Goal: Transaction & Acquisition: Purchase product/service

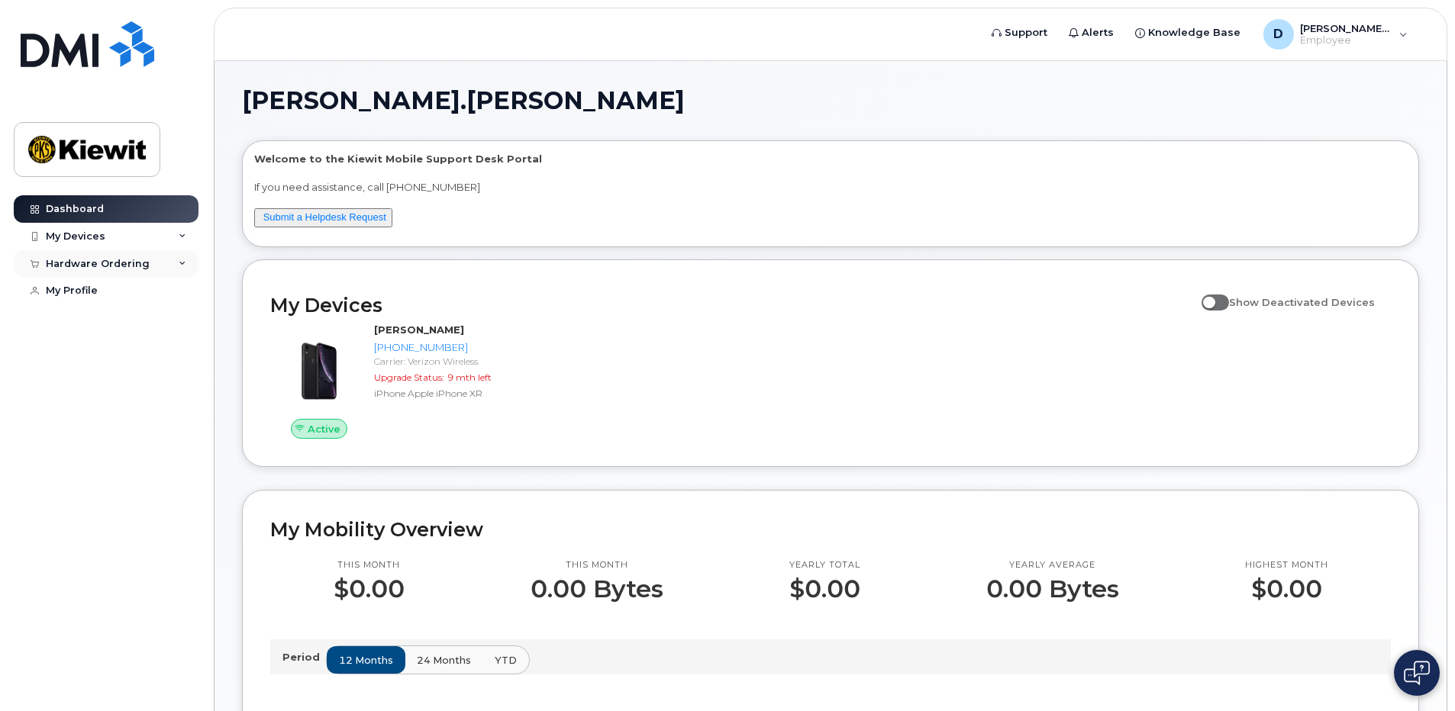
click at [79, 265] on div "Hardware Ordering" at bounding box center [98, 264] width 104 height 12
click at [92, 294] on div "New Order" at bounding box center [82, 292] width 58 height 14
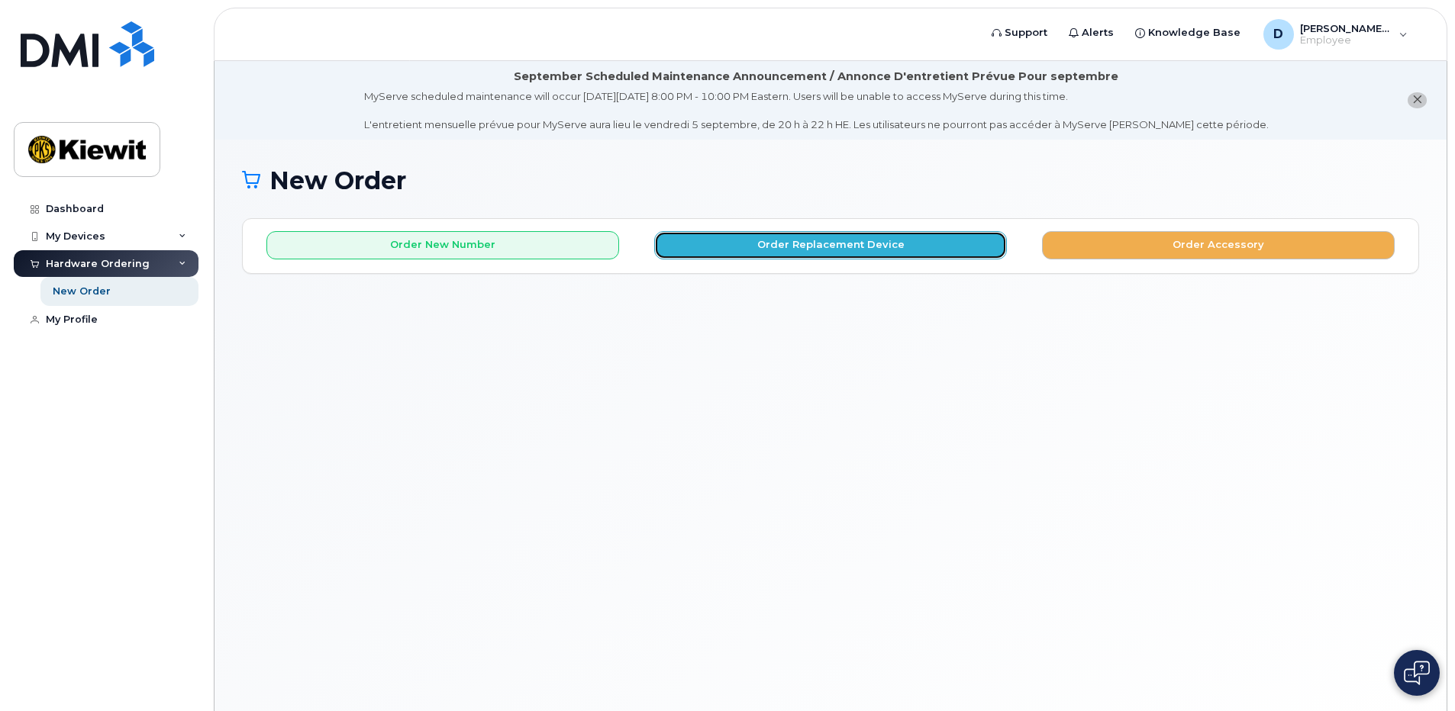
click at [855, 247] on button "Order Replacement Device" at bounding box center [830, 245] width 353 height 28
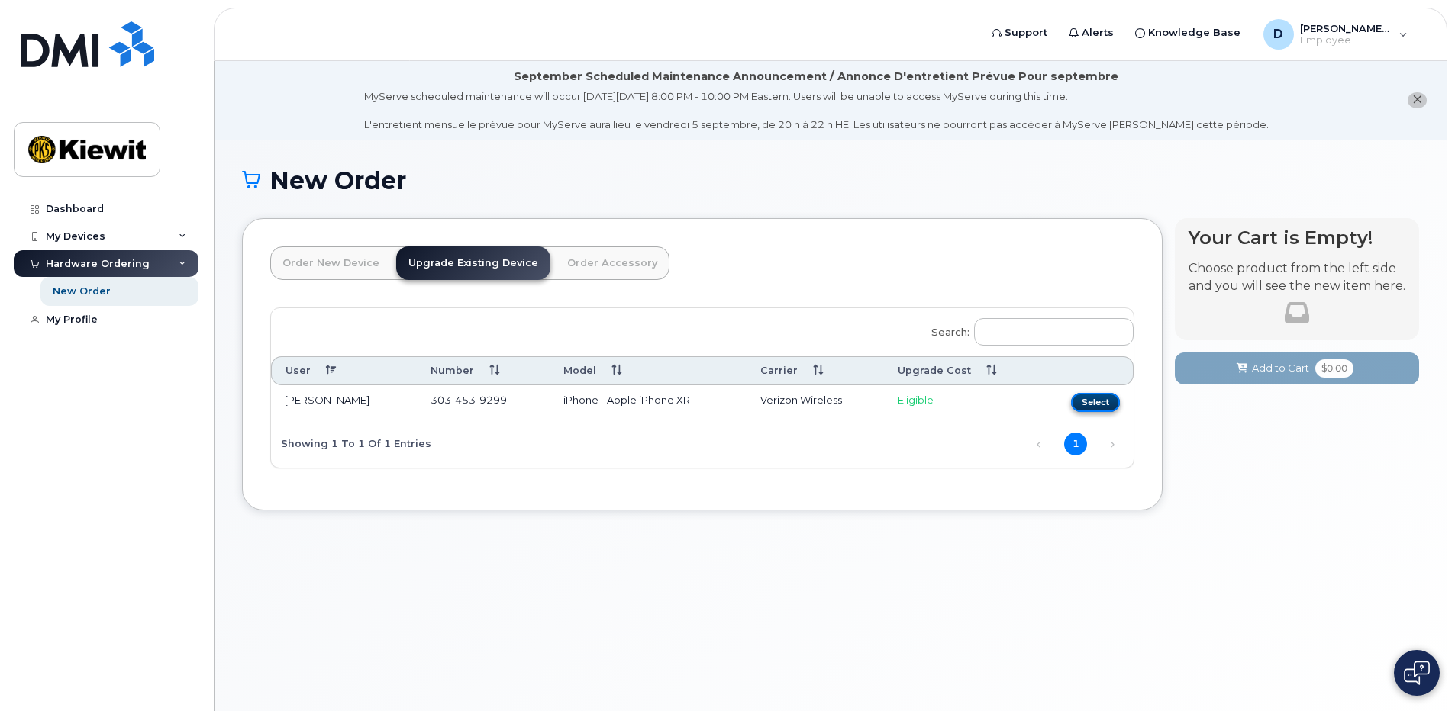
click at [1107, 401] on button "Select" at bounding box center [1095, 402] width 49 height 19
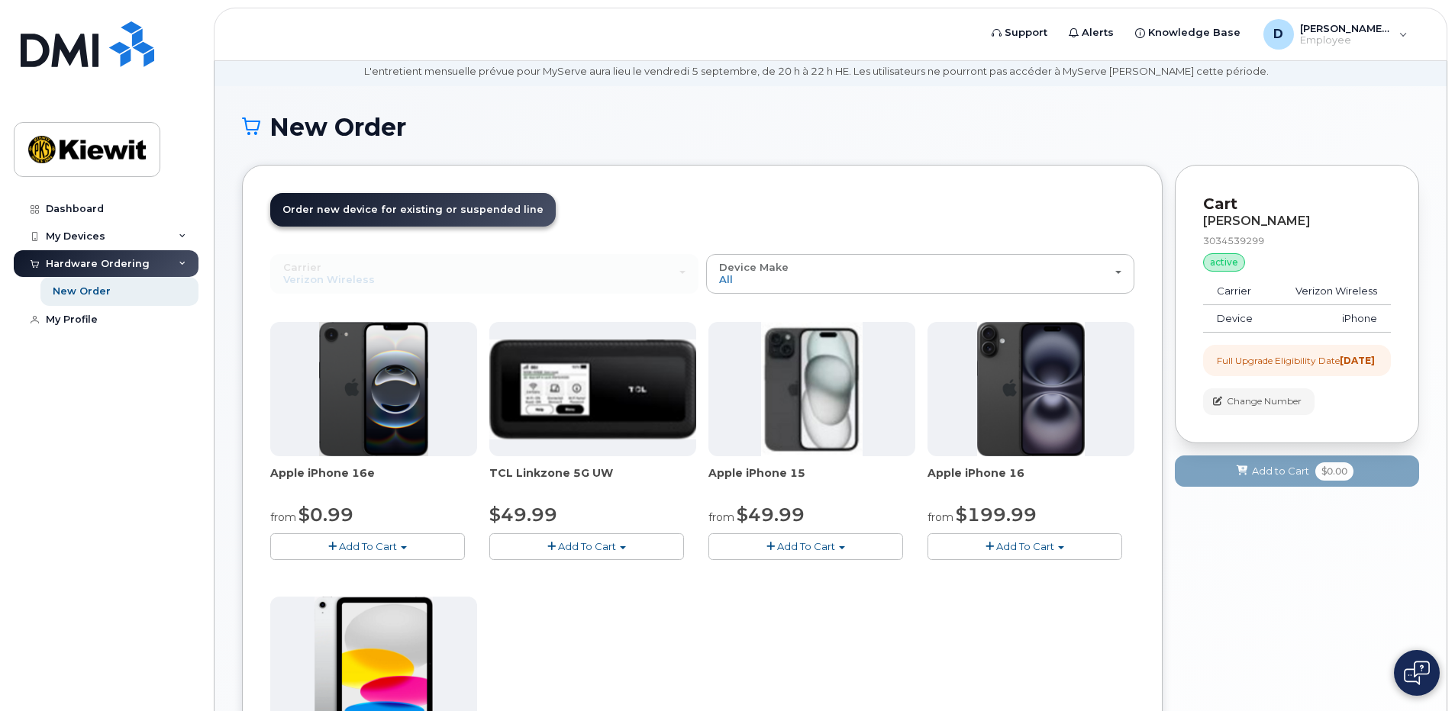
scroll to position [76, 0]
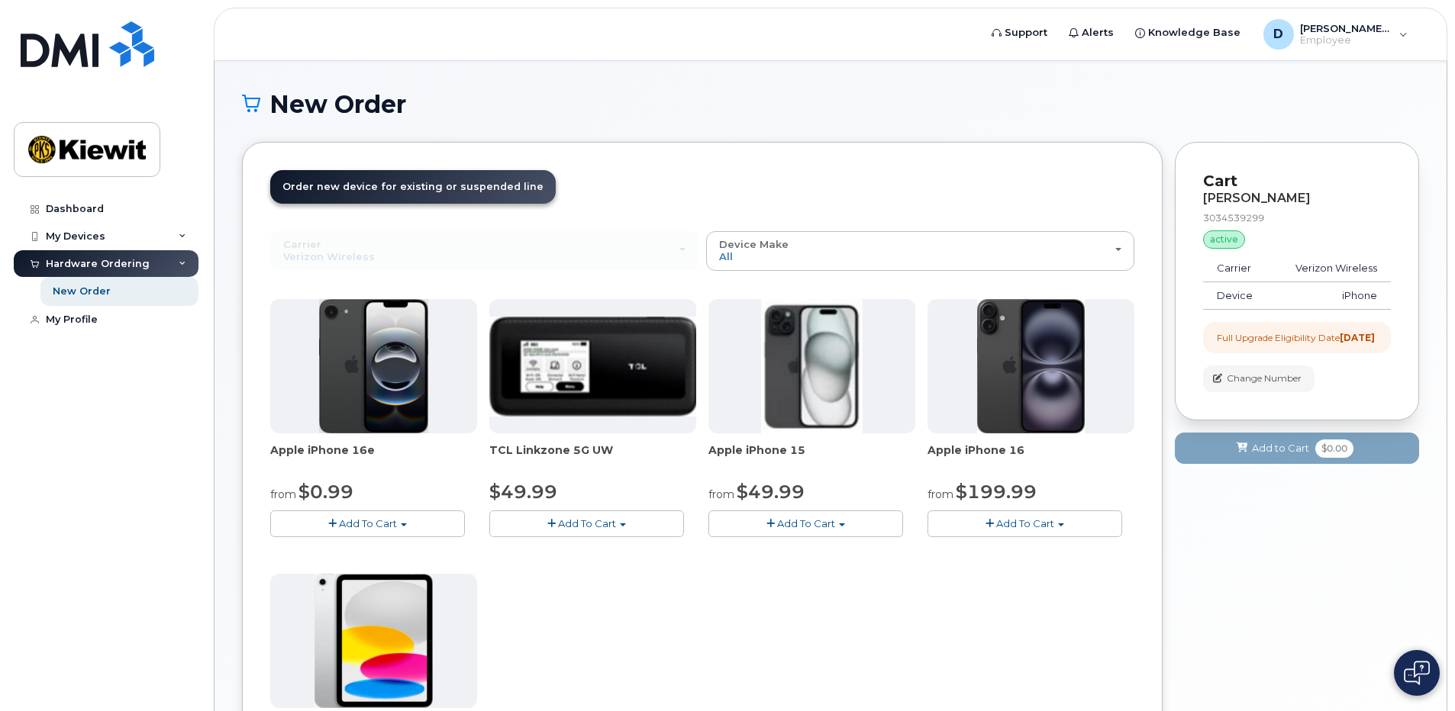
click at [1042, 525] on span "Add To Cart" at bounding box center [1025, 523] width 58 height 12
click at [1062, 556] on link "$929.99 - 2 Year Term (256 GB)" at bounding box center [1033, 552] width 205 height 19
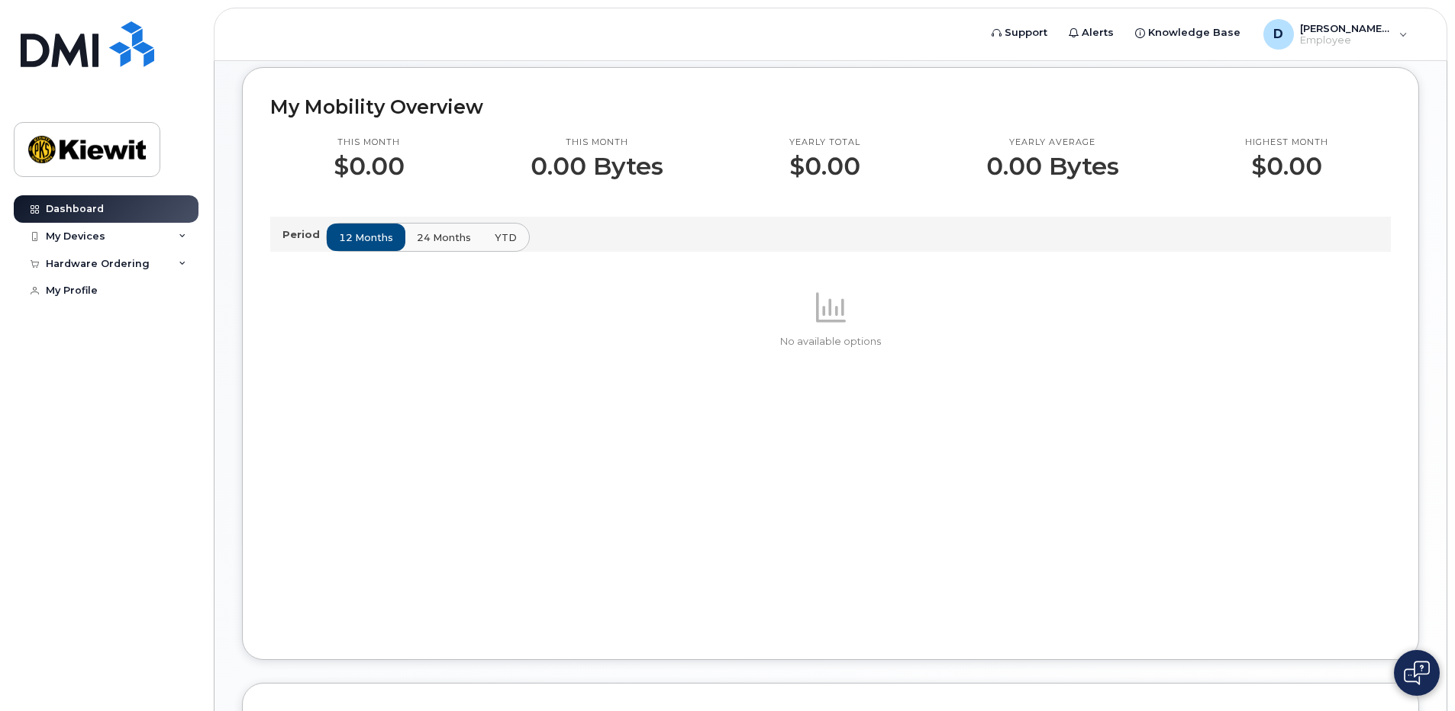
scroll to position [153, 0]
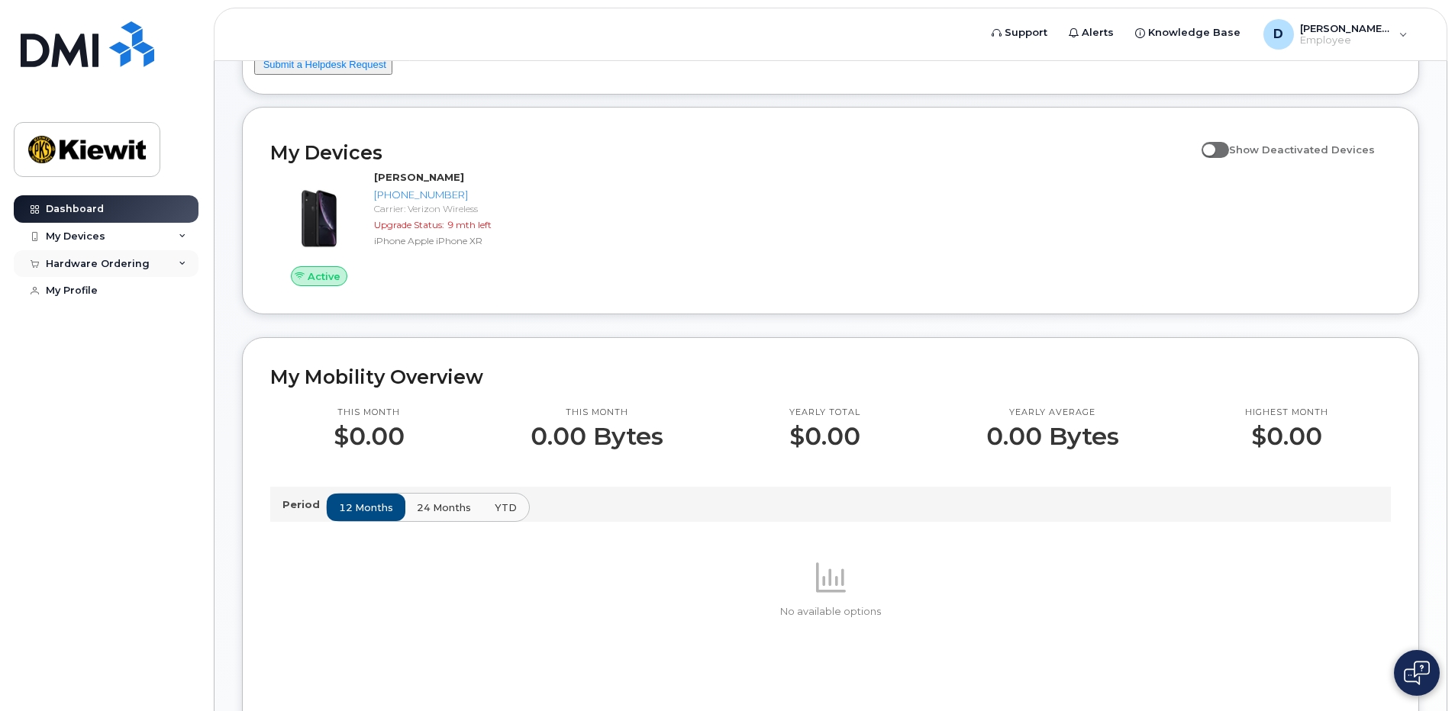
click at [180, 263] on icon at bounding box center [183, 264] width 8 height 8
click at [83, 293] on div "New Order" at bounding box center [82, 292] width 58 height 14
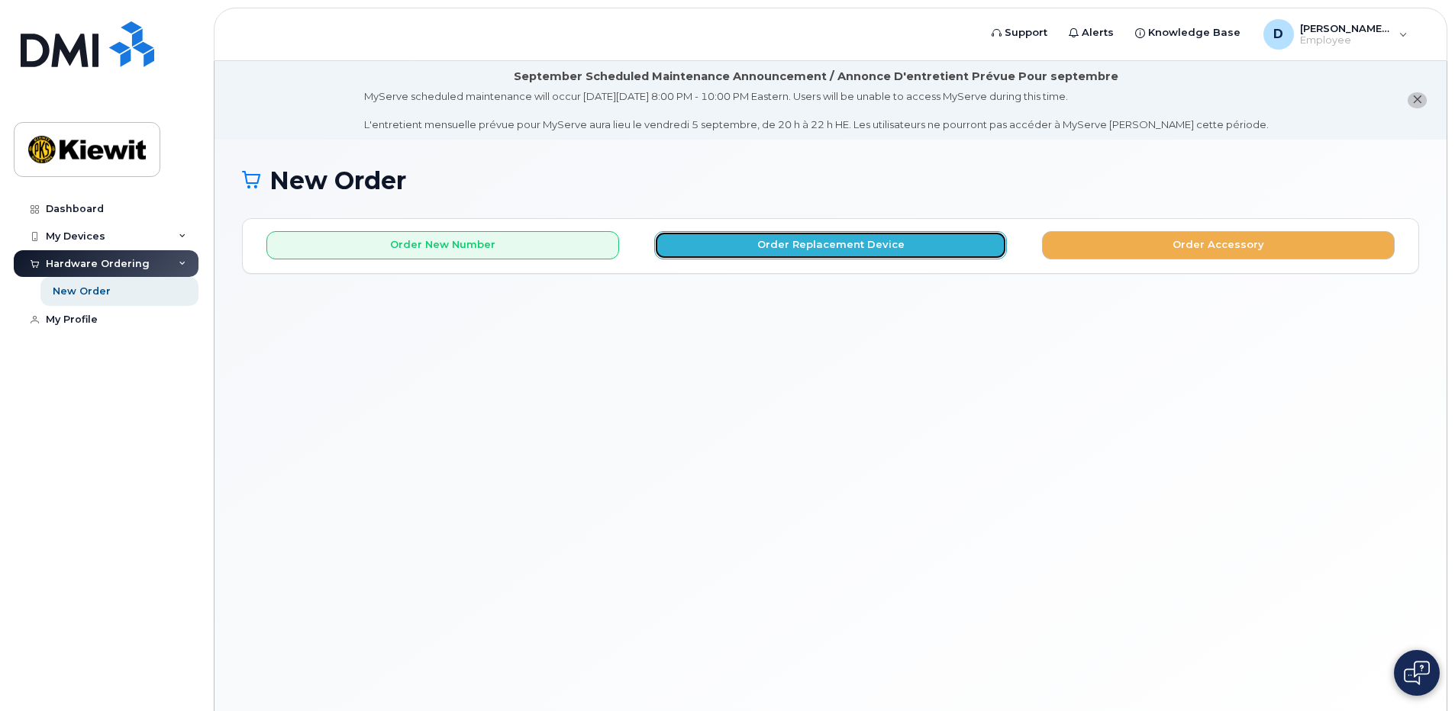
click at [804, 243] on button "Order Replacement Device" at bounding box center [830, 245] width 353 height 28
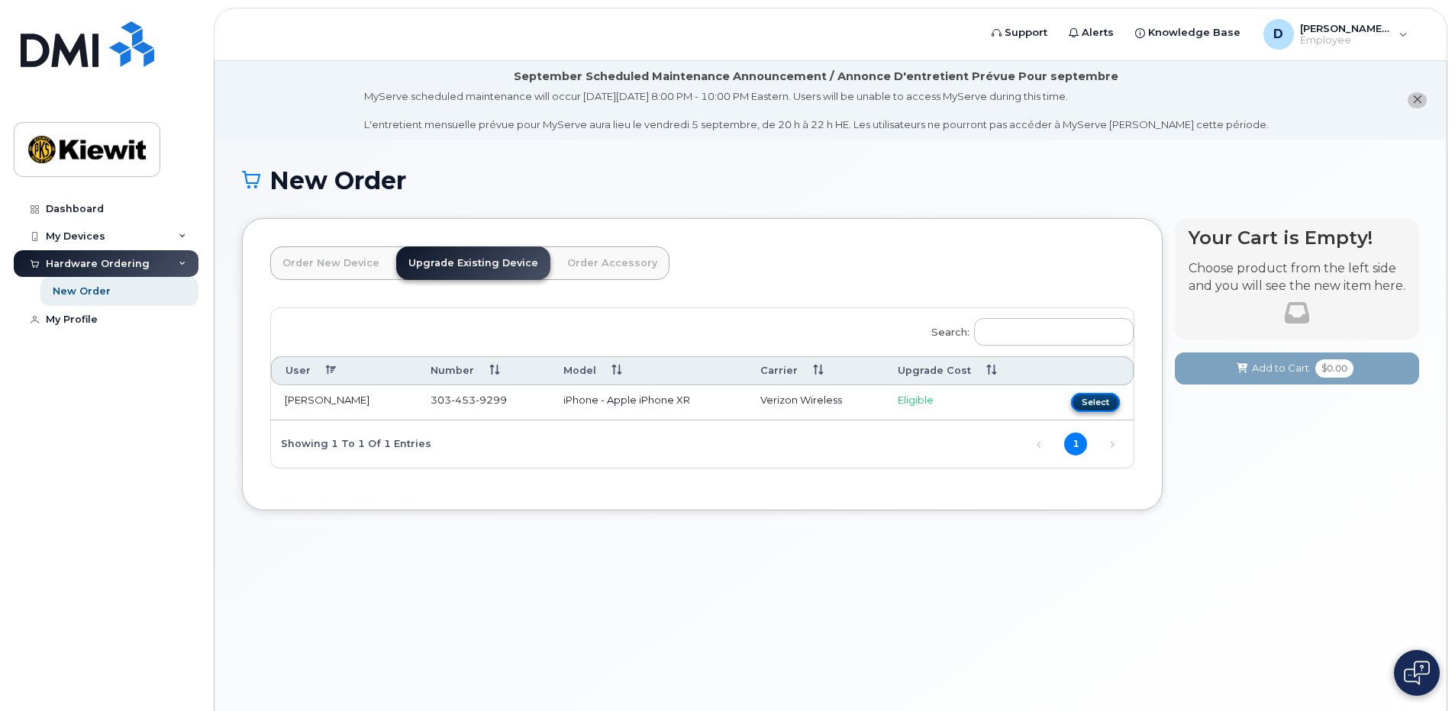
click at [1097, 399] on button "Select" at bounding box center [1095, 402] width 49 height 19
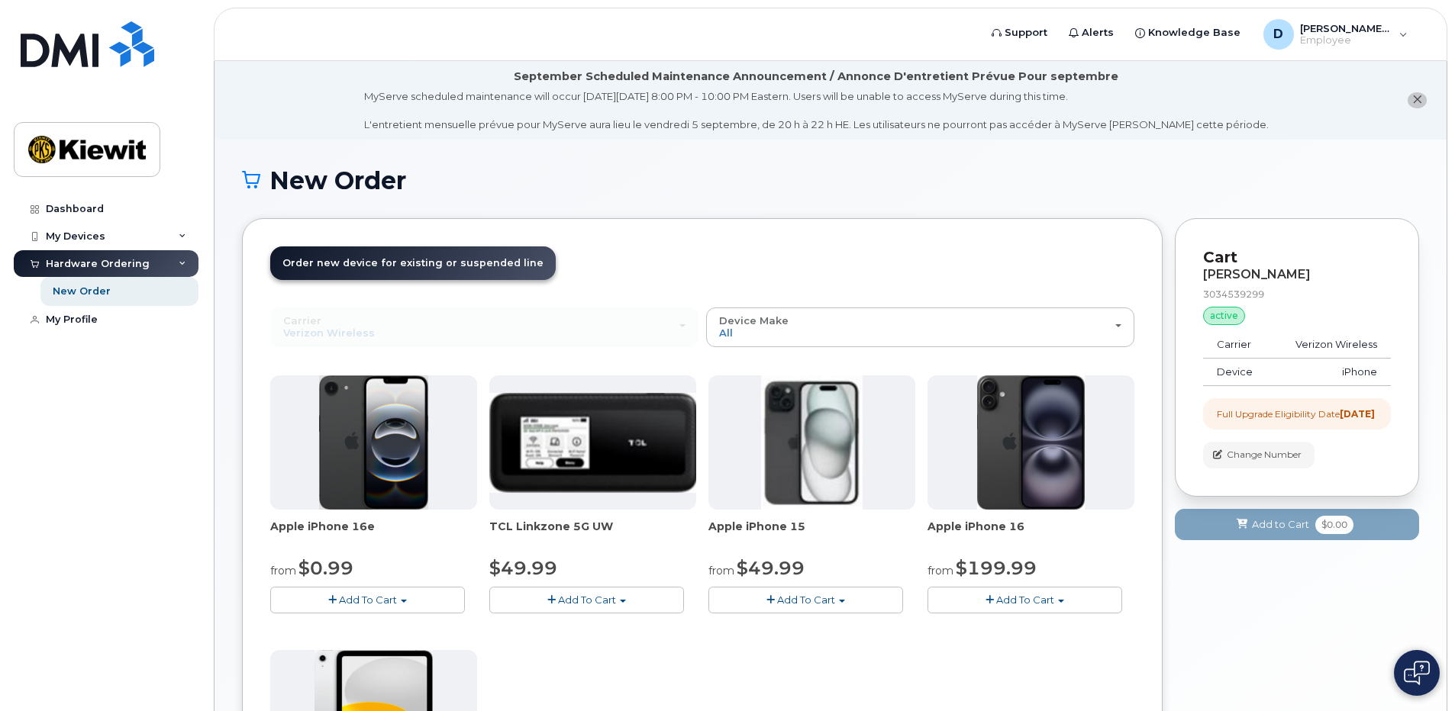
click at [1044, 601] on span "Add To Cart" at bounding box center [1025, 600] width 58 height 12
click at [1049, 649] on link "$199.99 - 2 Year Upgrade (128GB)" at bounding box center [1033, 647] width 205 height 19
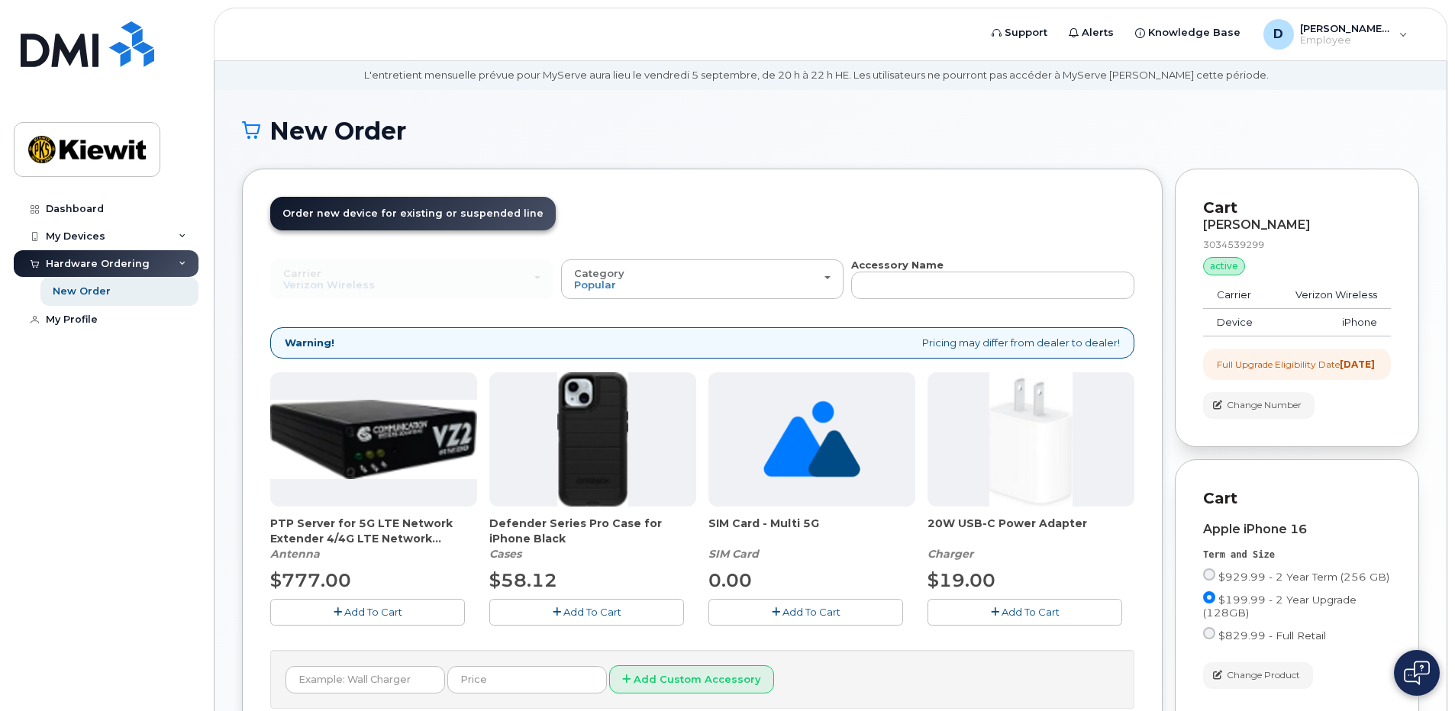
scroll to position [76, 0]
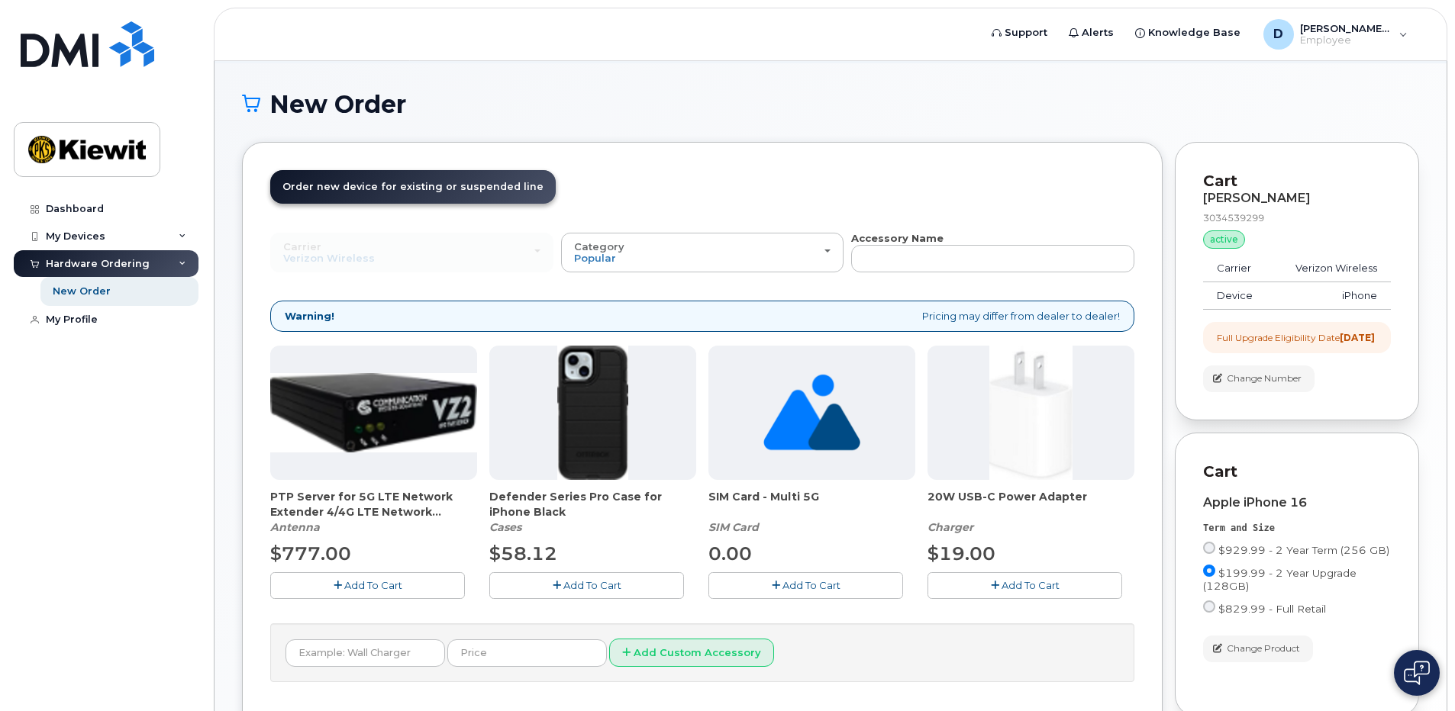
click at [584, 582] on span "Add To Cart" at bounding box center [592, 585] width 58 height 12
click at [1031, 585] on span "Add To Cart" at bounding box center [1030, 585] width 58 height 12
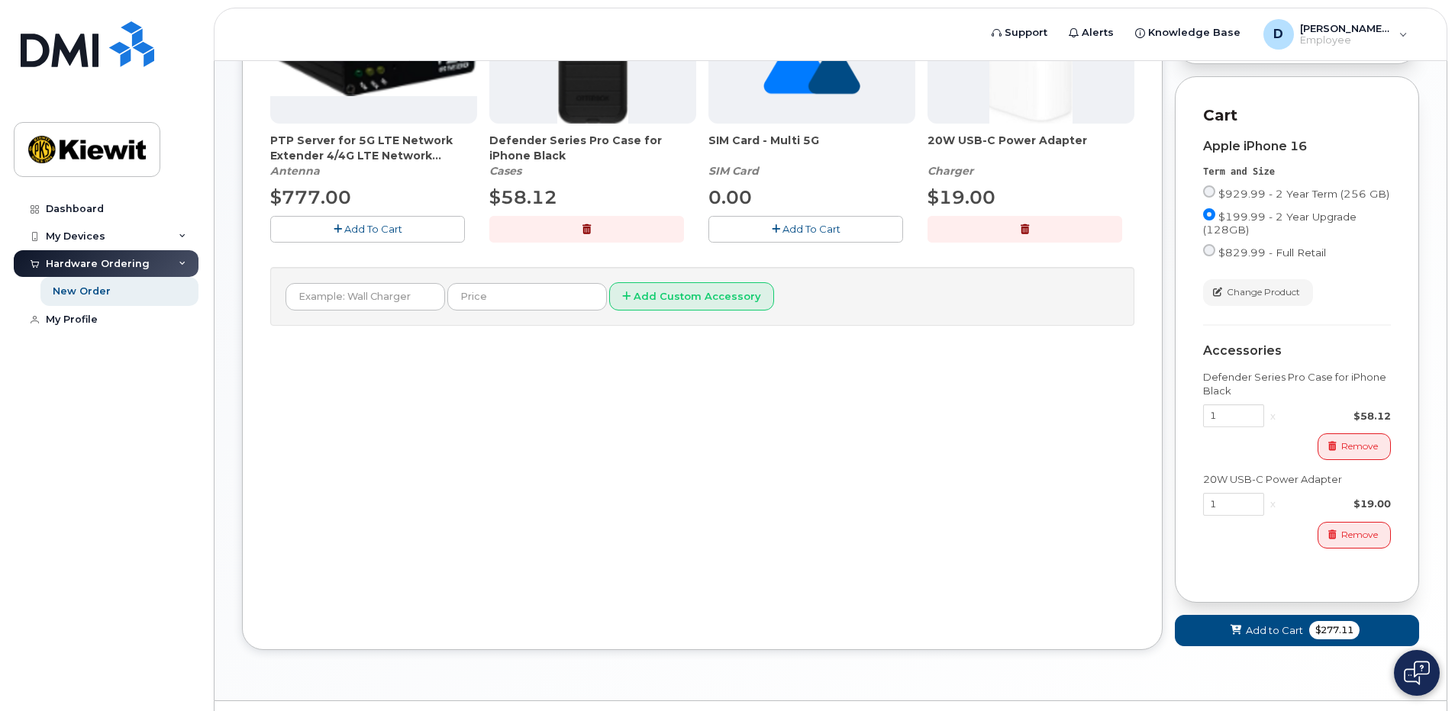
scroll to position [408, 0]
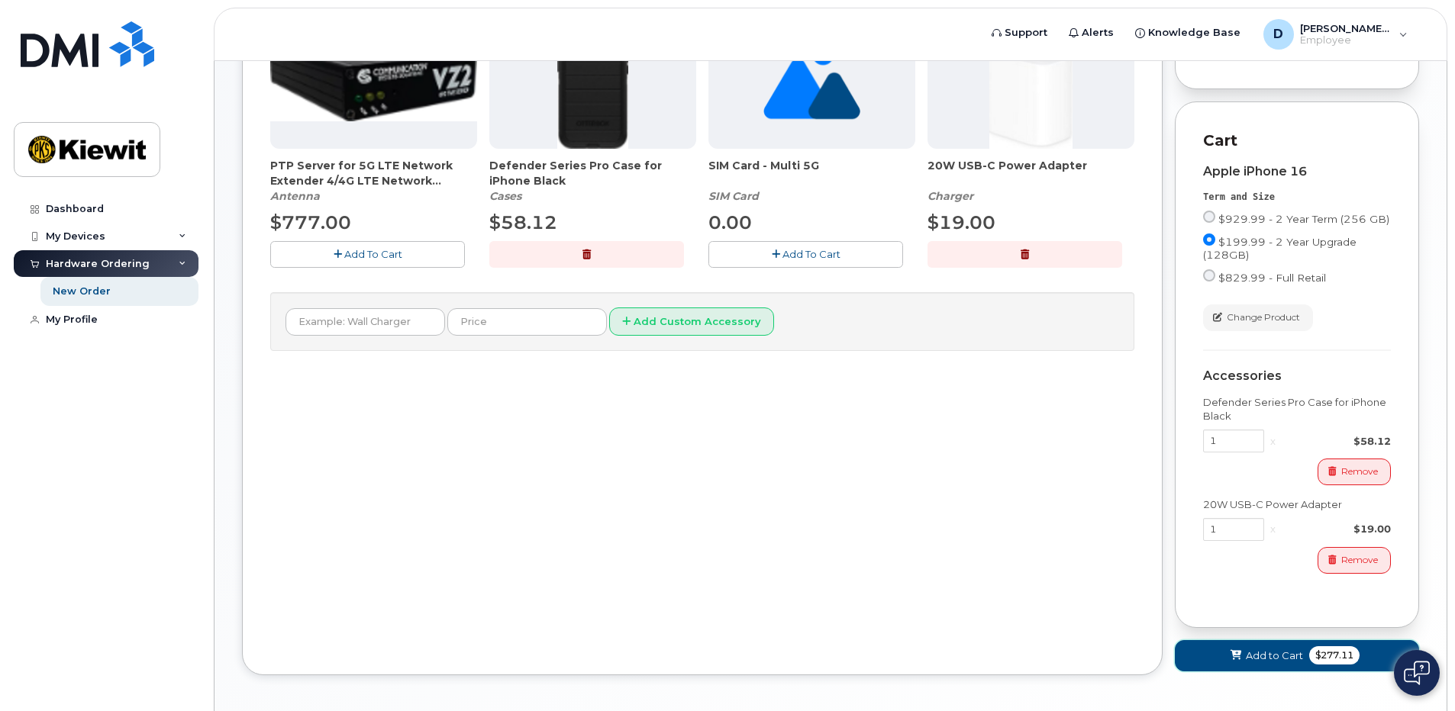
click at [1264, 663] on span "Add to Cart" at bounding box center [1273, 656] width 57 height 14
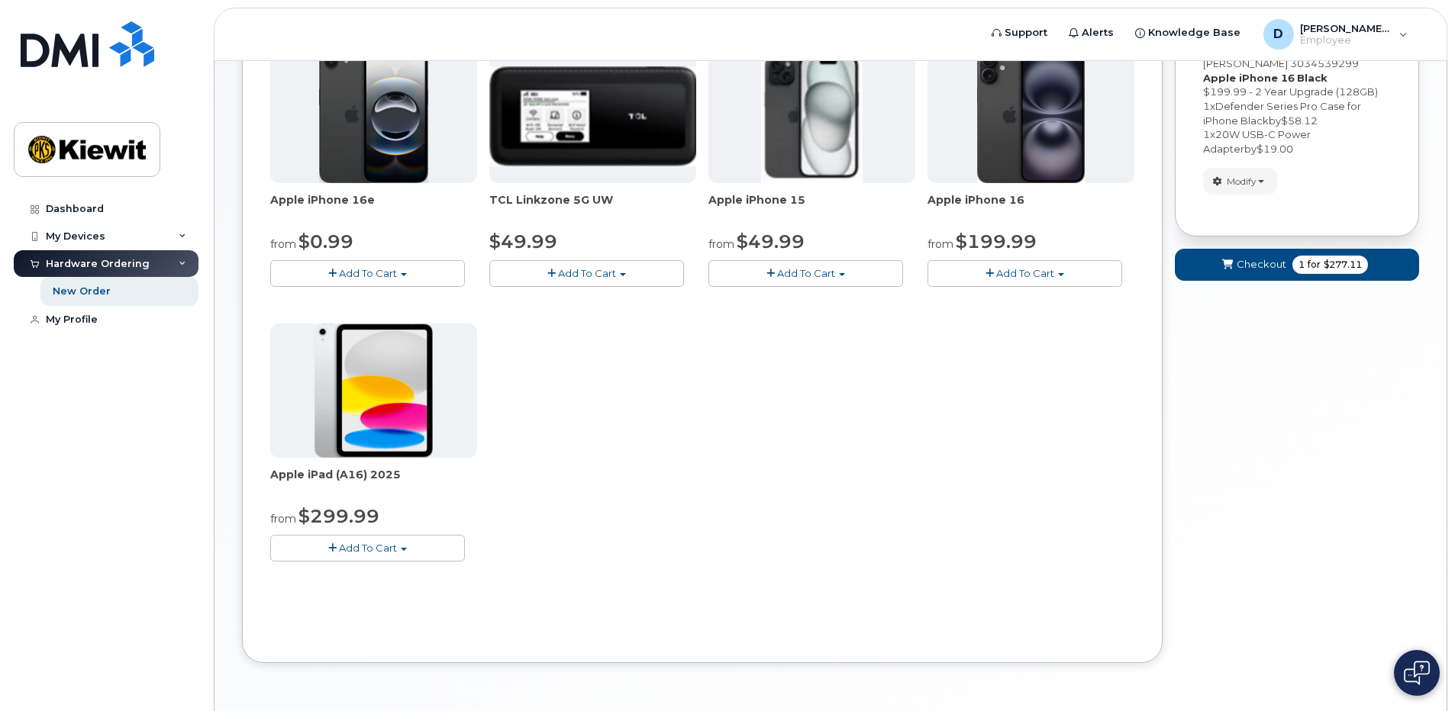
scroll to position [301, 0]
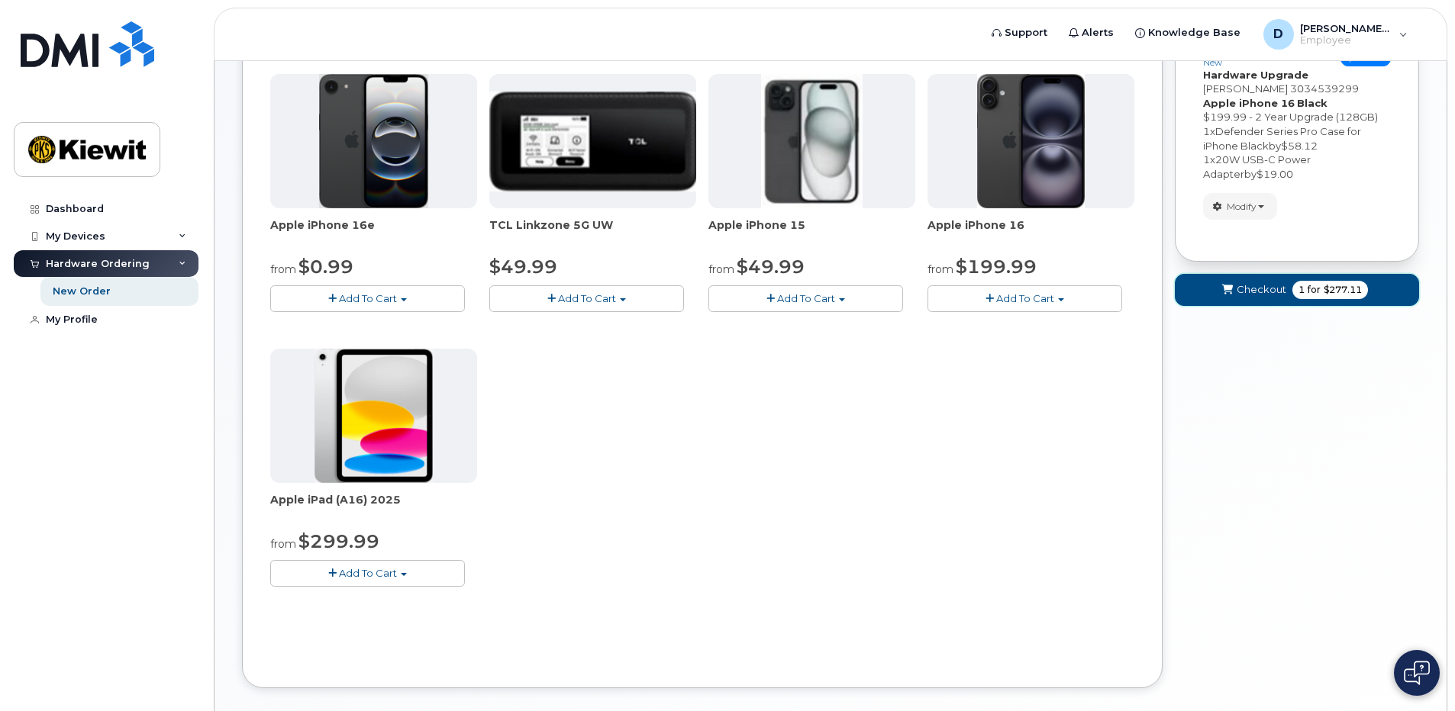
click at [1261, 289] on span "Checkout" at bounding box center [1261, 289] width 50 height 14
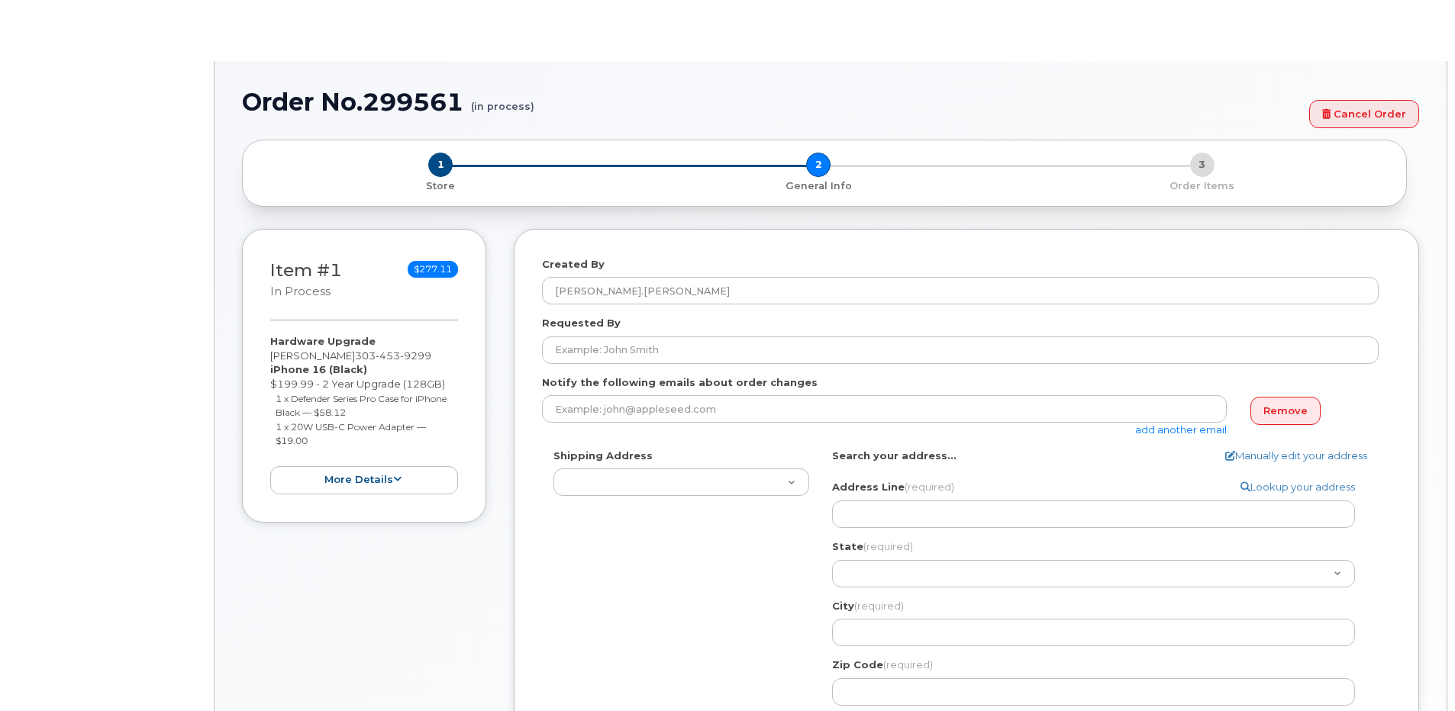
select select
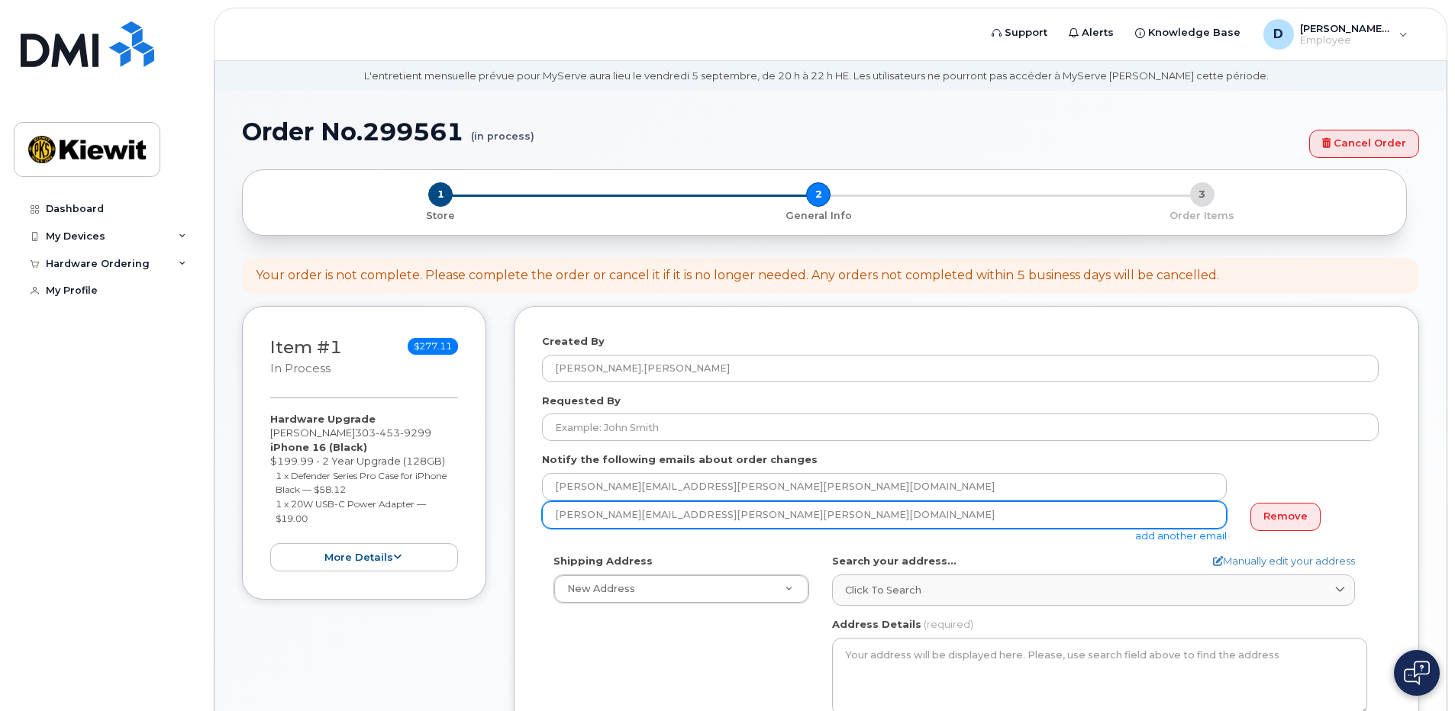
scroll to position [76, 0]
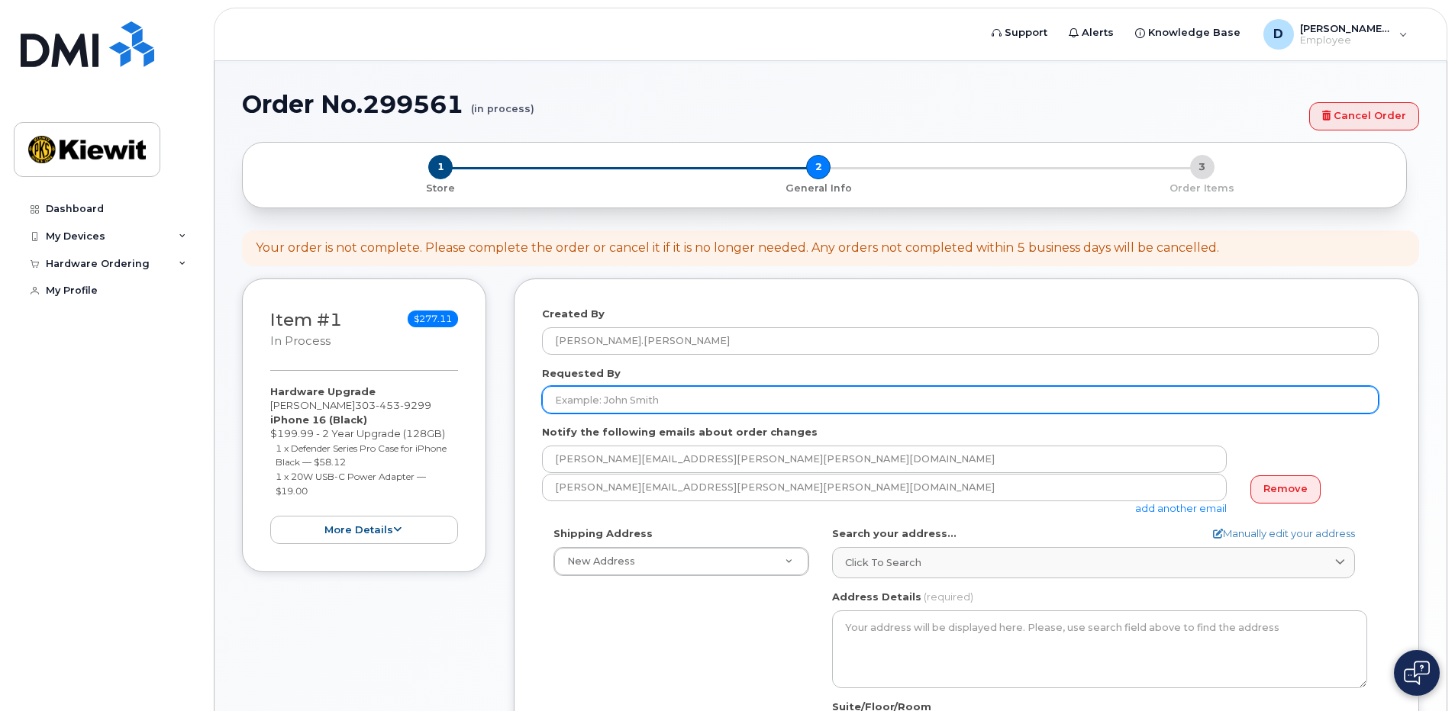
click at [551, 401] on input "Requested By" at bounding box center [960, 399] width 836 height 27
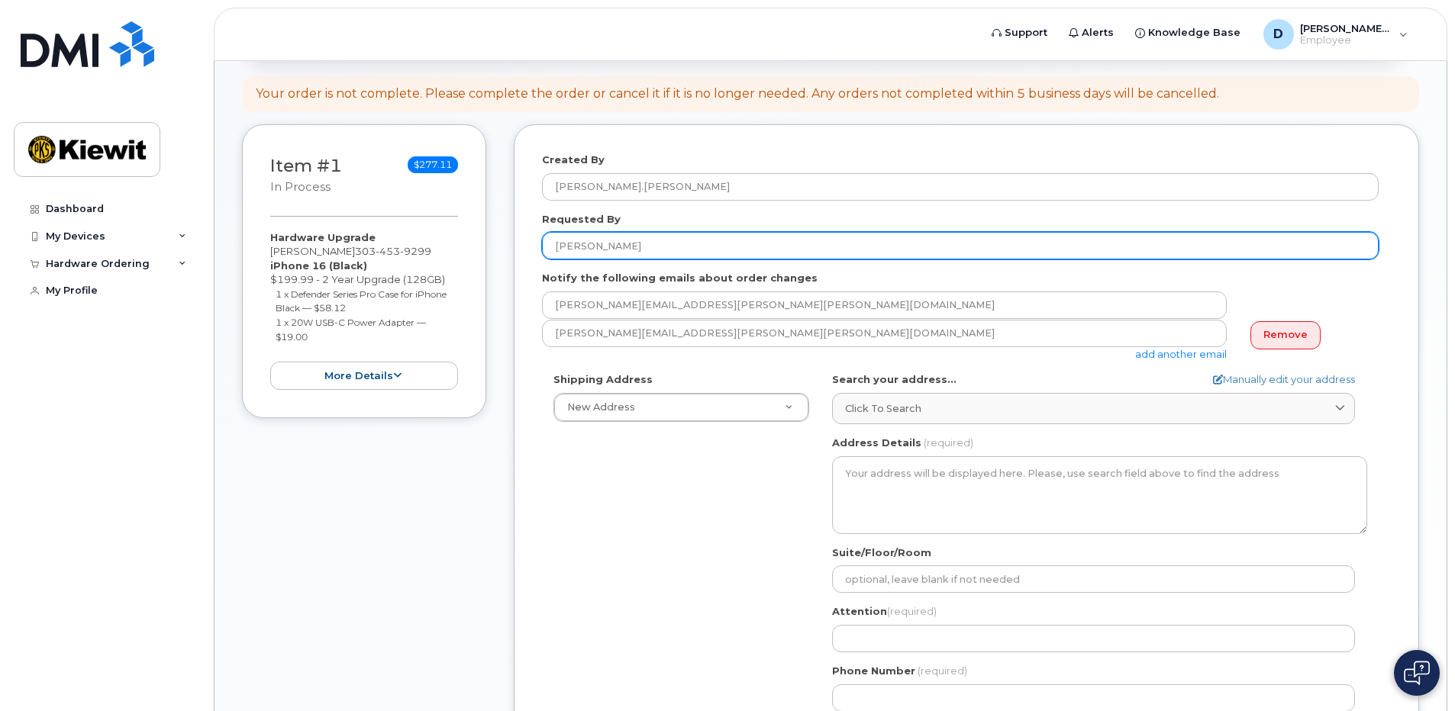
scroll to position [229, 0]
type input "[PERSON_NAME]"
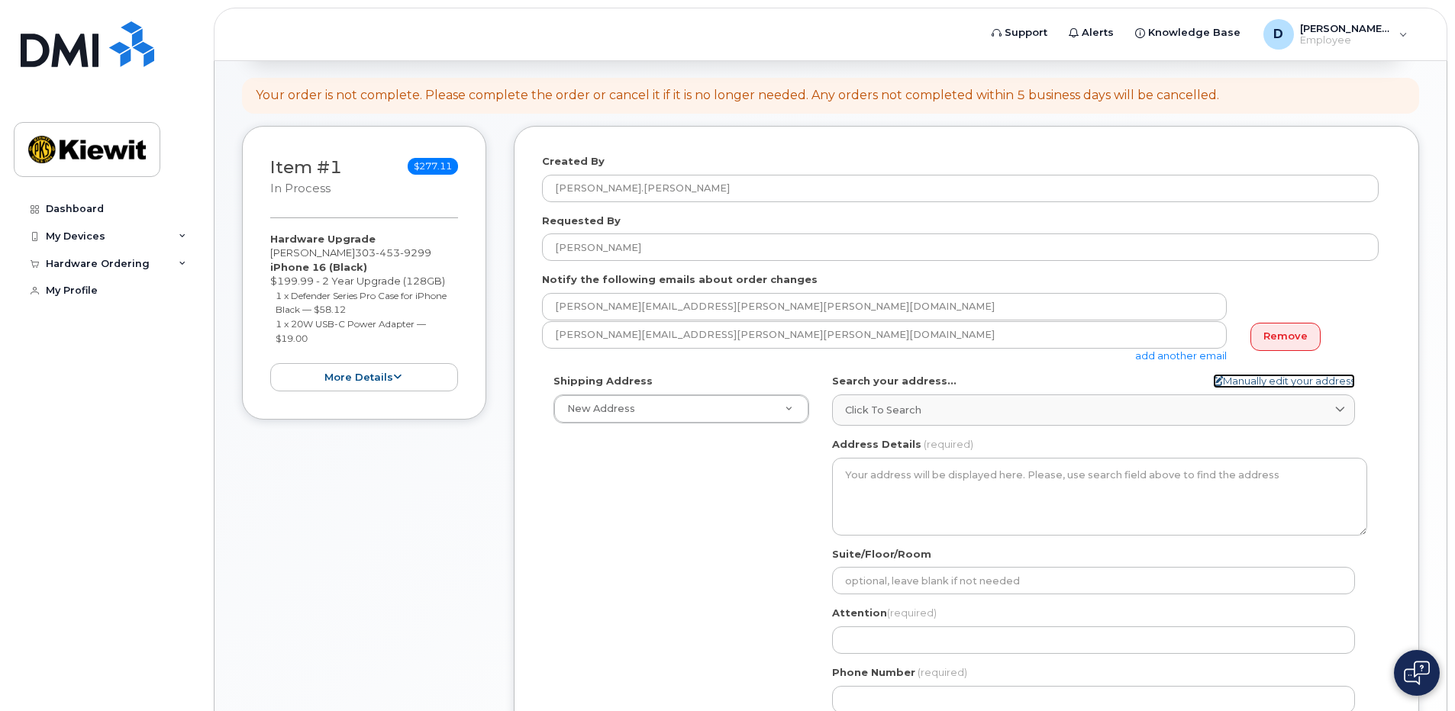
click at [1271, 384] on link "Manually edit your address" at bounding box center [1284, 381] width 142 height 14
select select
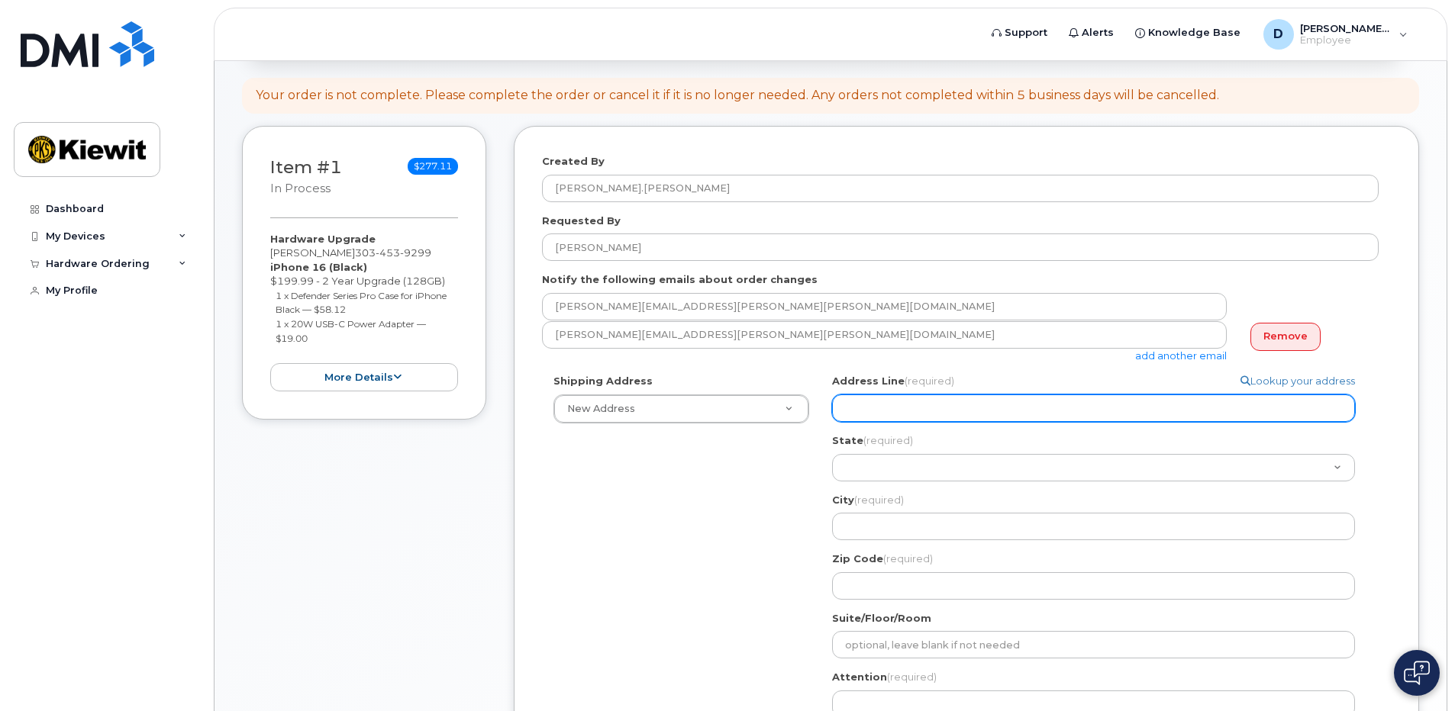
click at [854, 404] on input "Address Line (required)" at bounding box center [1093, 408] width 523 height 27
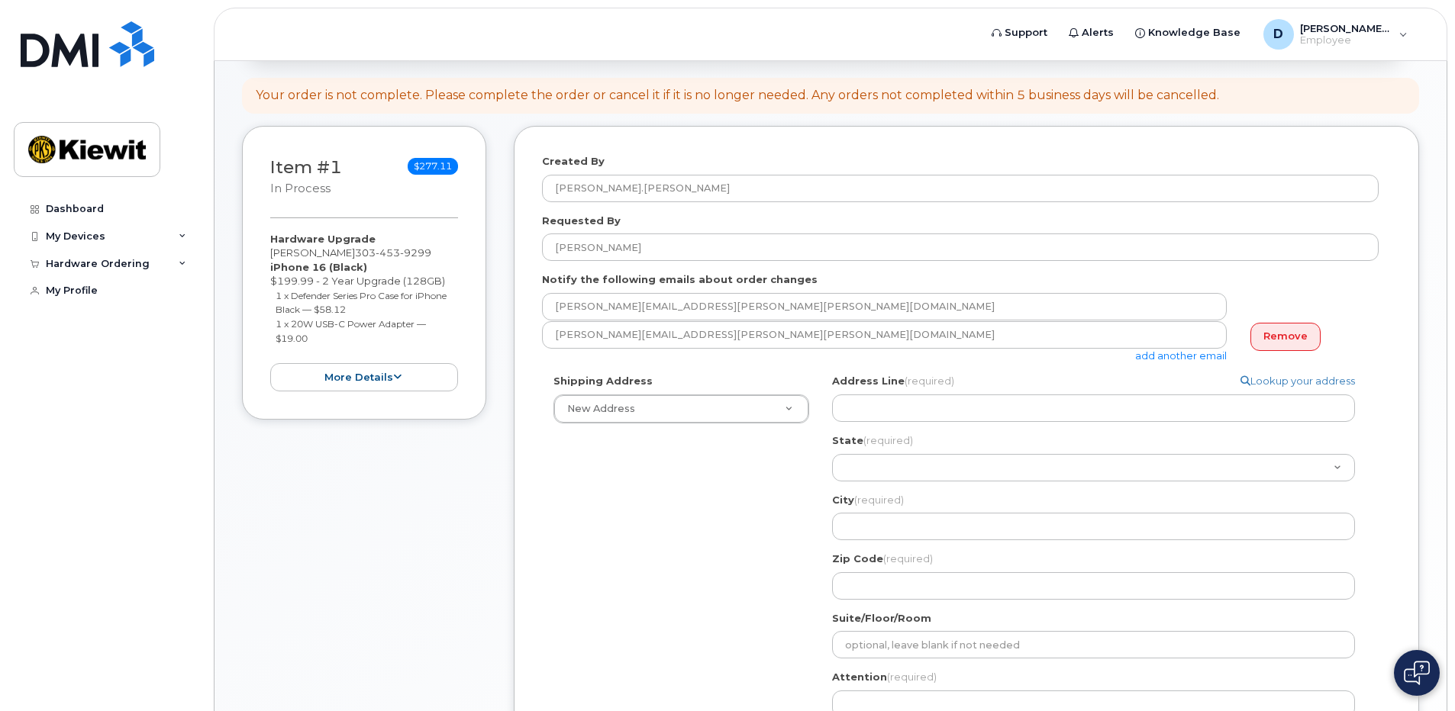
click at [695, 533] on div "Shipping Address New Address New Address Search your address... Manually edit y…" at bounding box center [960, 581] width 836 height 414
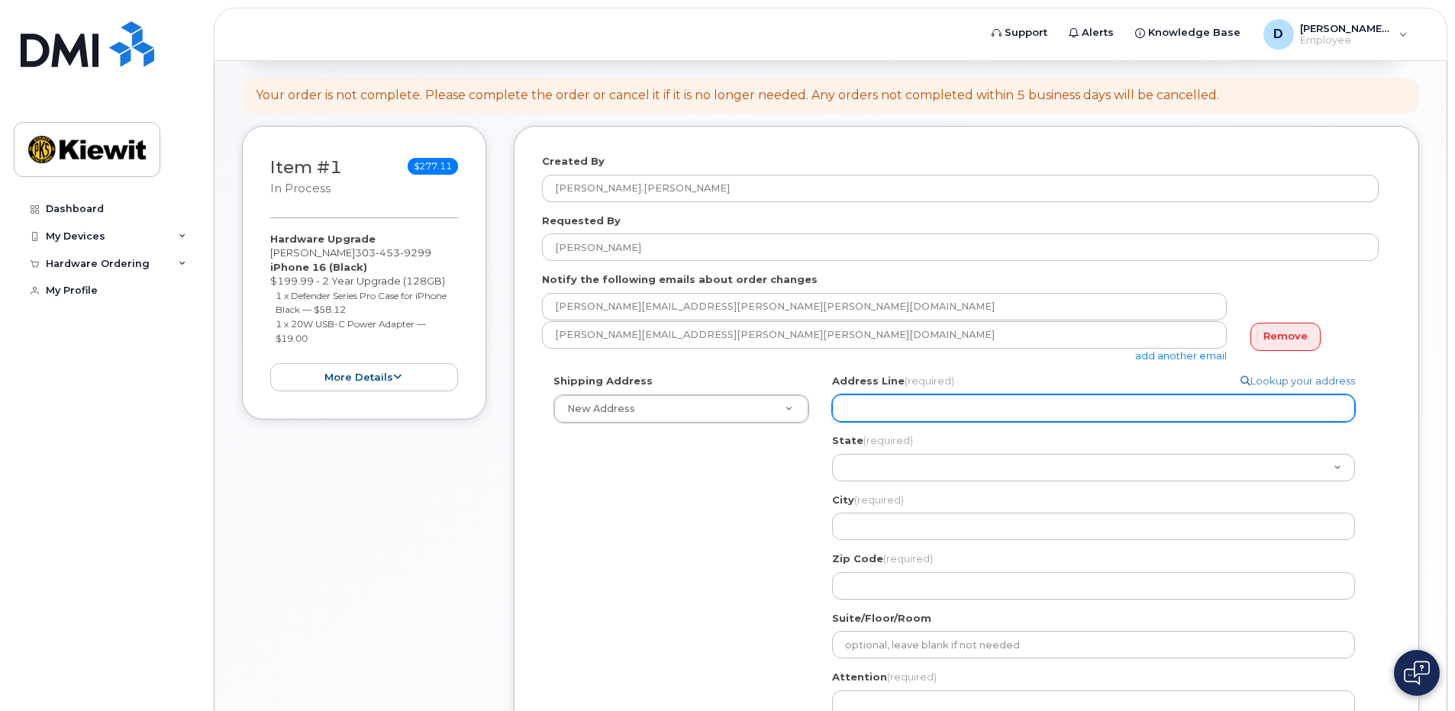
click at [854, 409] on input "Address Line (required)" at bounding box center [1093, 408] width 523 height 27
select select
type input "1"
select select
type input "16"
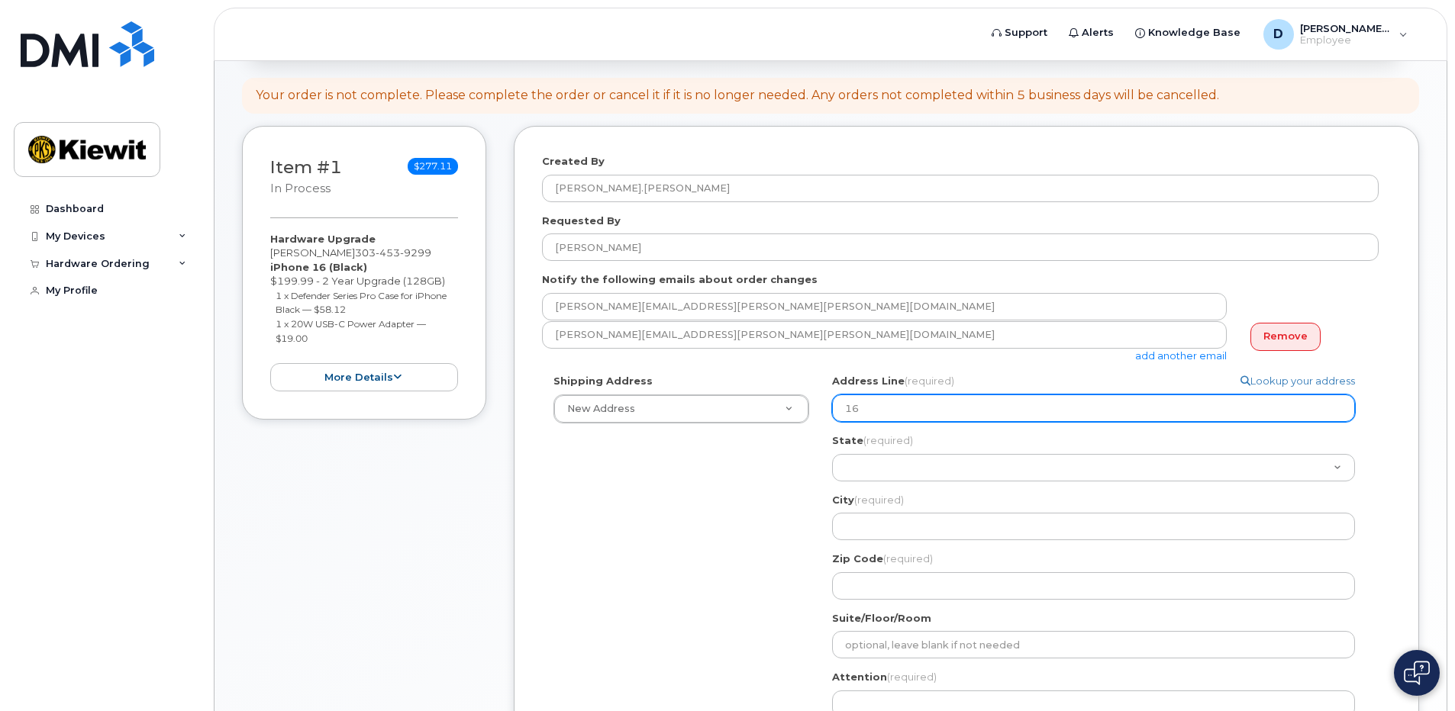
select select
type input "163"
select select
type input "1630"
select select
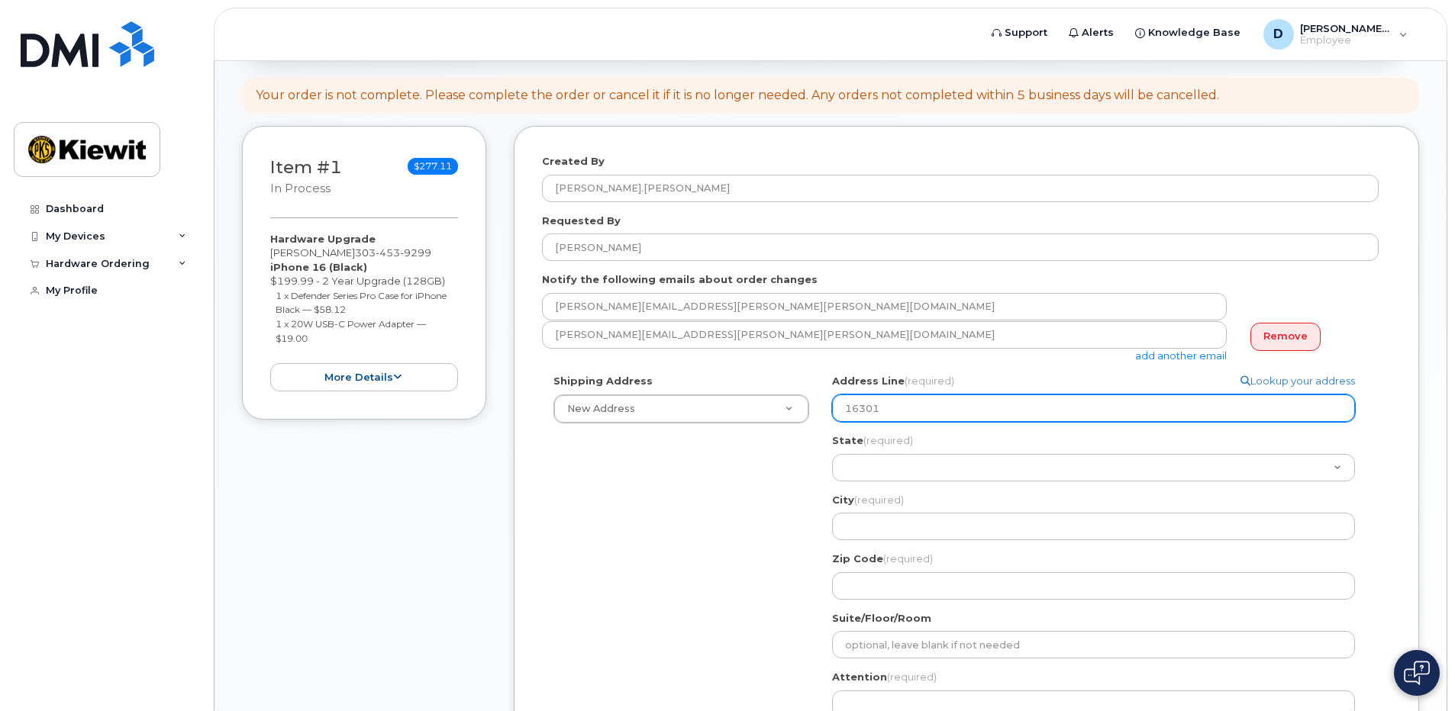
type input "16301"
select select
type input "16301 T"
select select
type input "16301 Te"
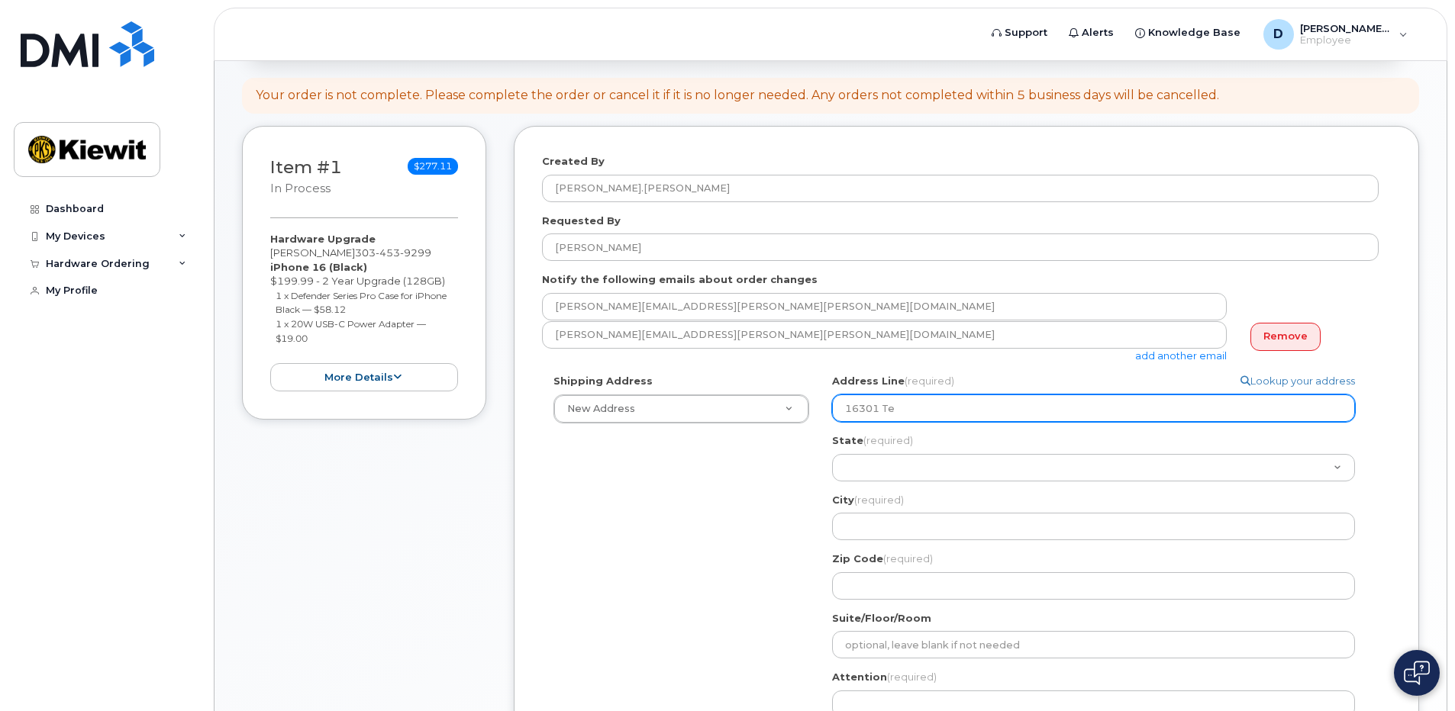
select select
type input "16301 Tex"
select select
type input "16301 Texa"
select select
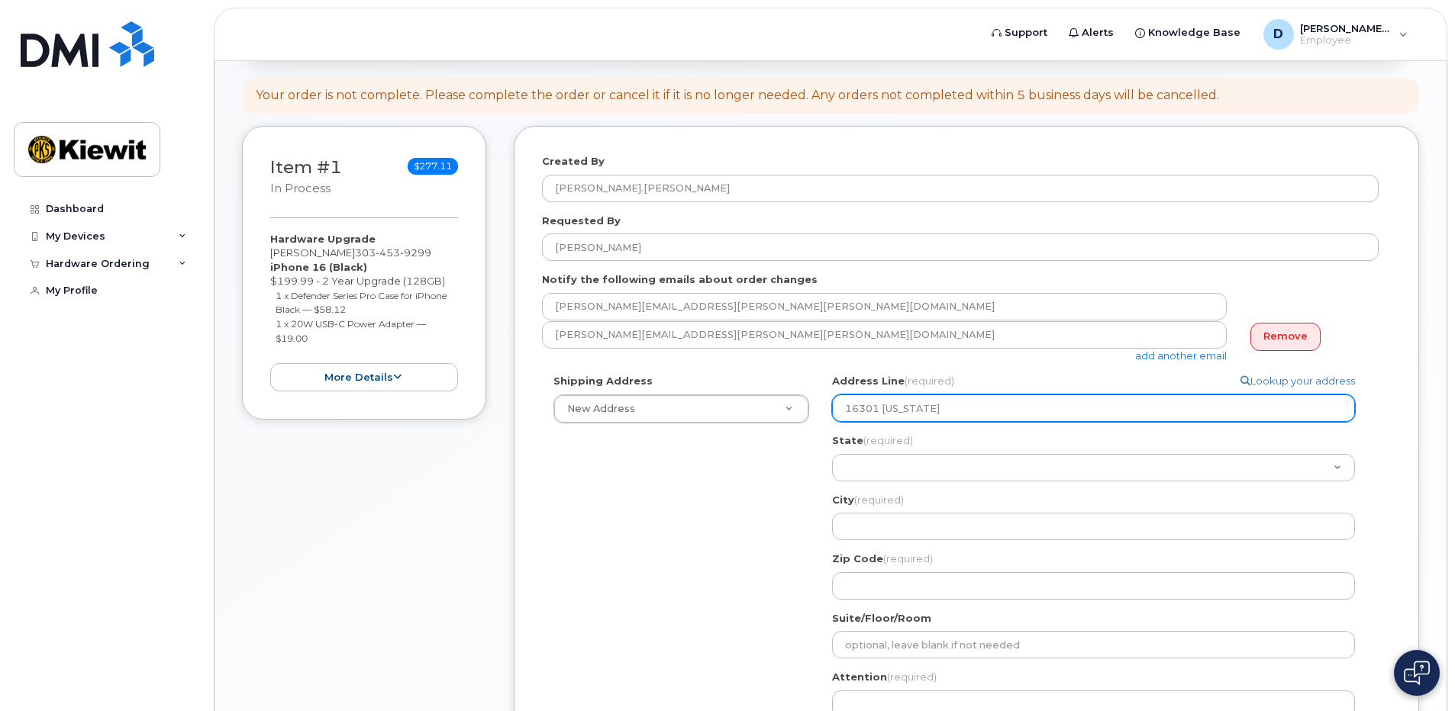
type input "16301 Texas"
select select
type input "16301 Texas 2"
select select
type input "16301 Texas 24"
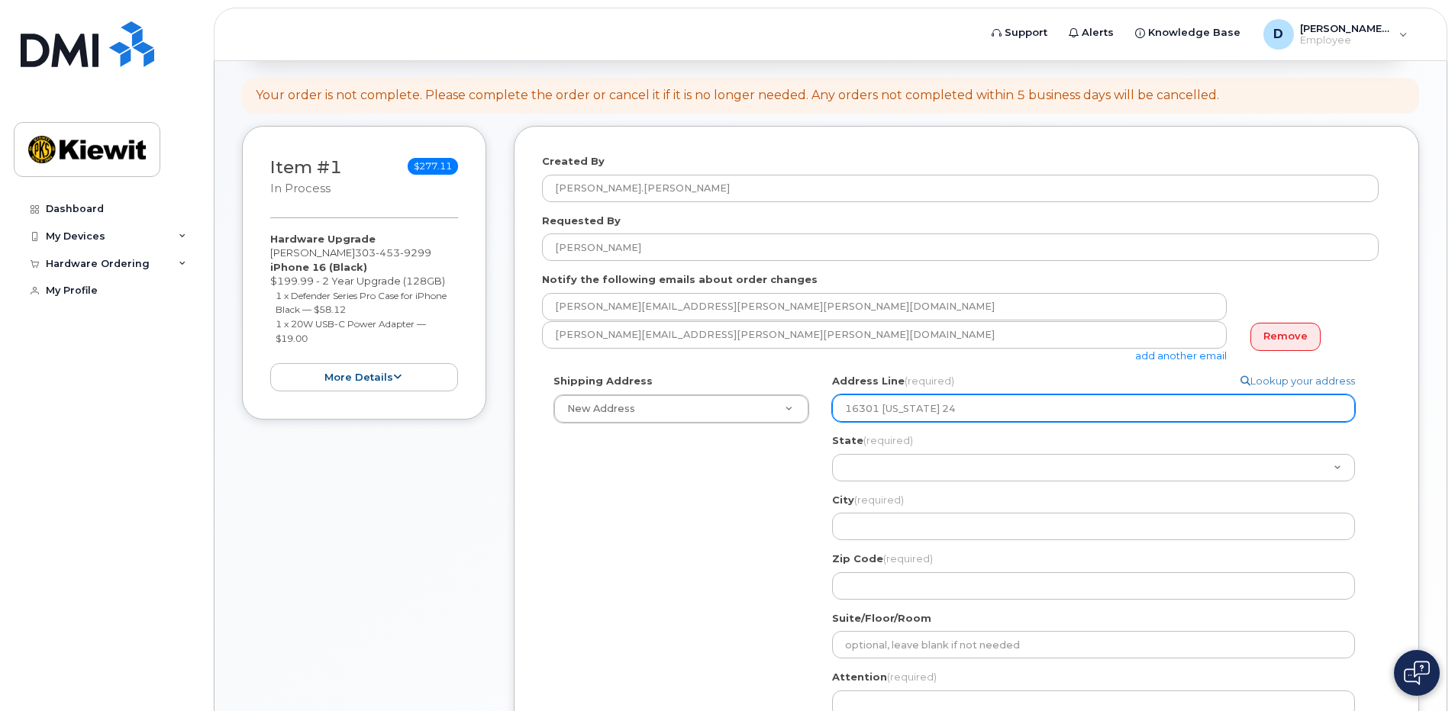
select select
type input "16301 Texas 249"
select select
type input "16301 Texas 249 A"
select select
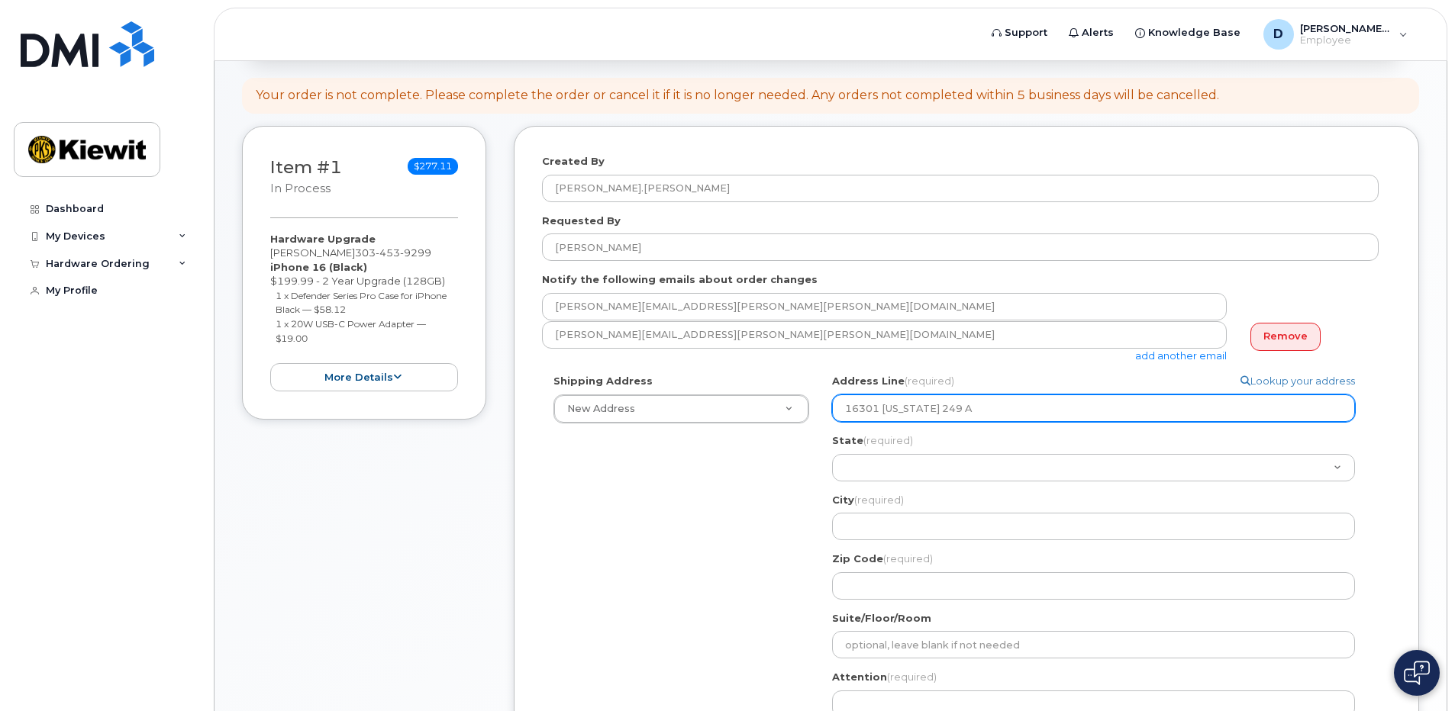
type input "16301 Texas 249 Ac"
select select
type input "16301 Texas 249 Acc"
select select
type input "16301 Texas 249 Acce"
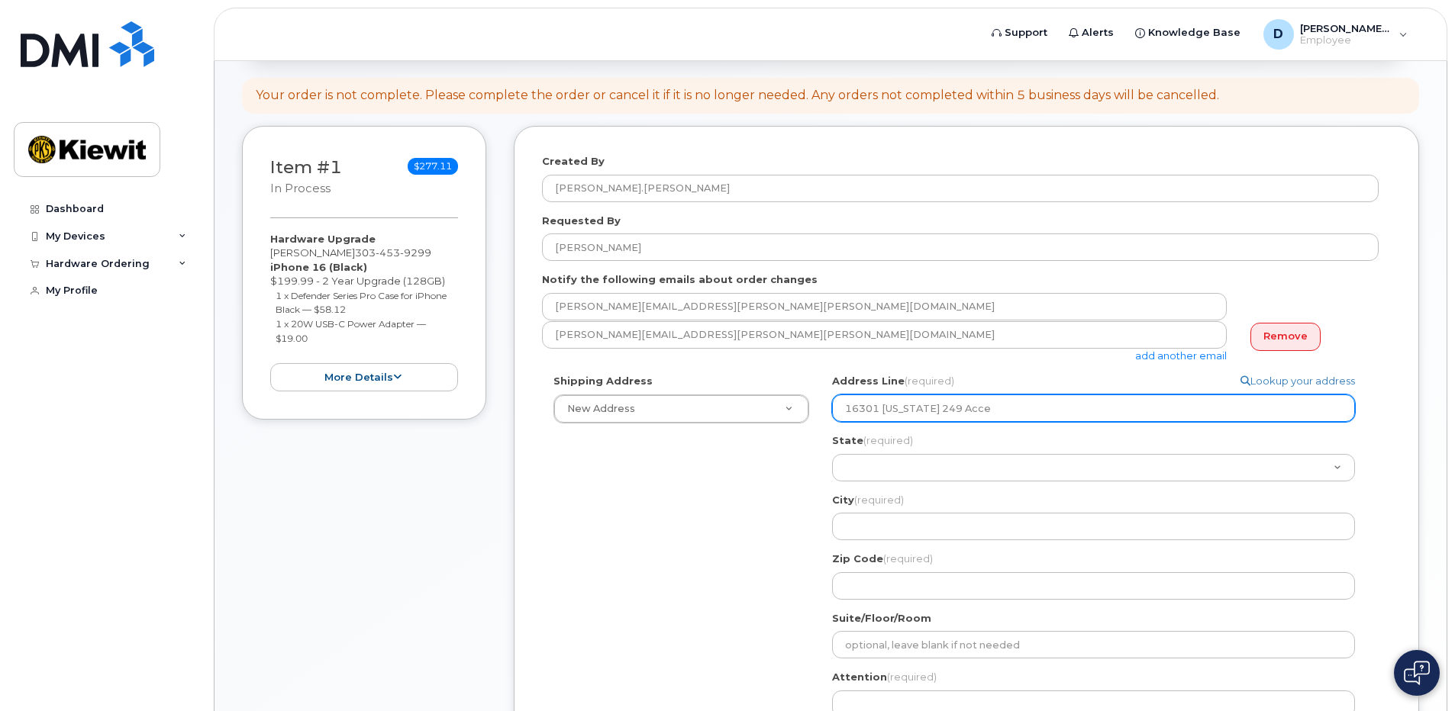
select select
type input "16301 Texas 249 Acces"
select select
type input "16301 Texas 249 Access"
select select
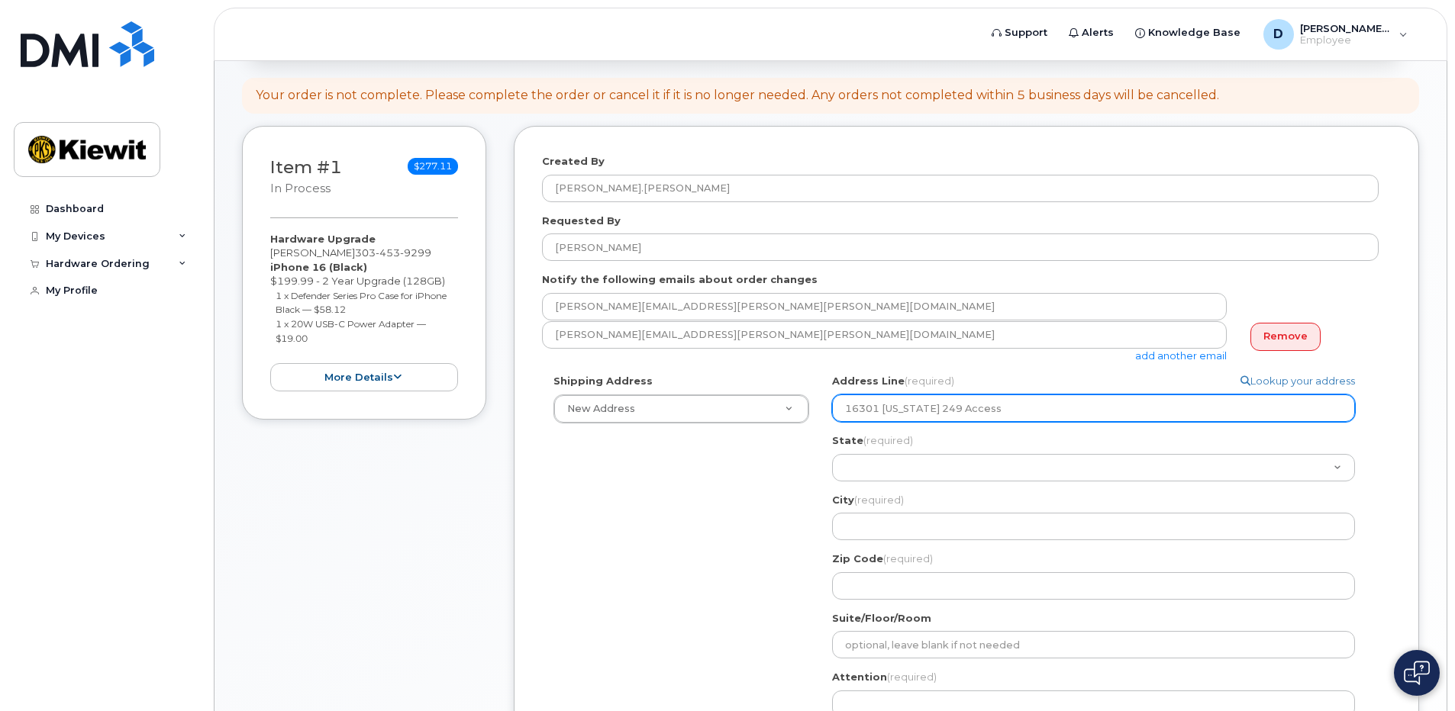
type input "16301 Texas 249 Access r"
select select
type input "16301 Texas 249 Access ro"
select select
type input "16301 Texas 249 Access roa"
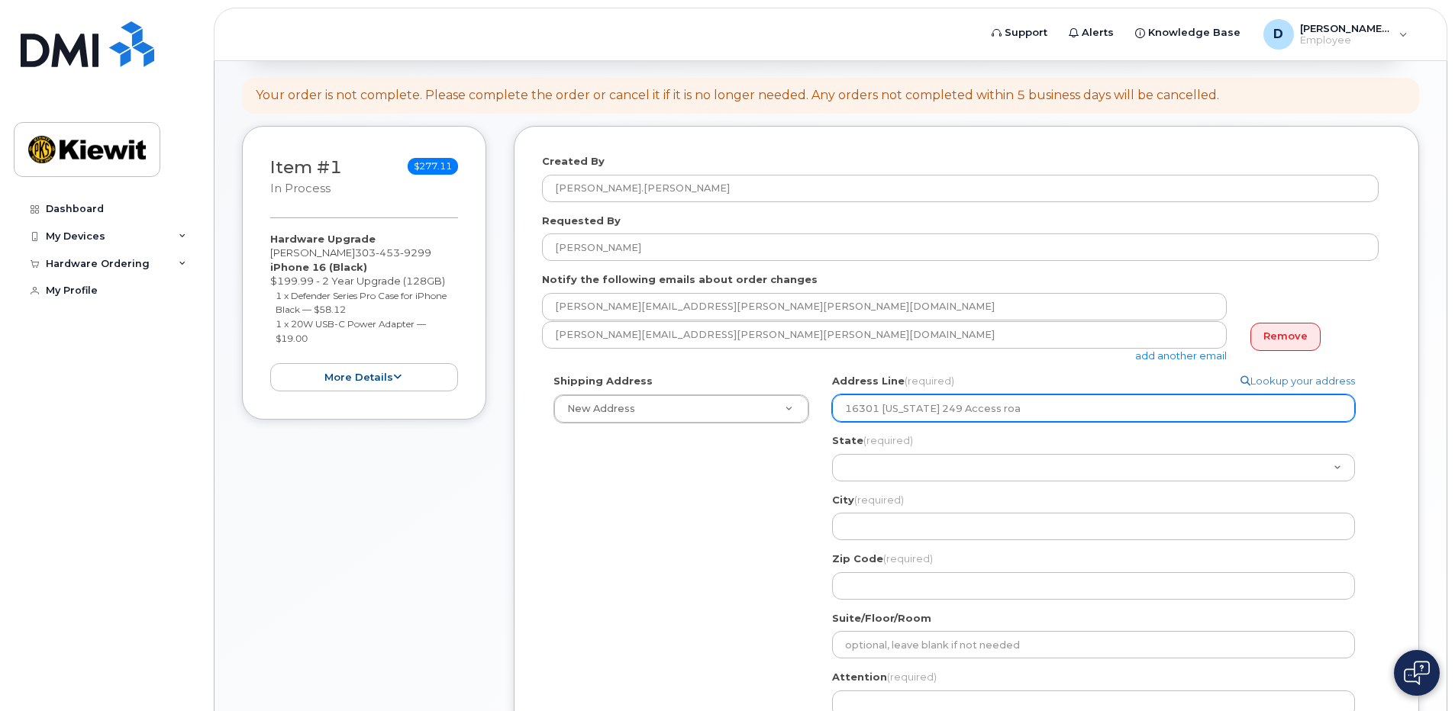
select select
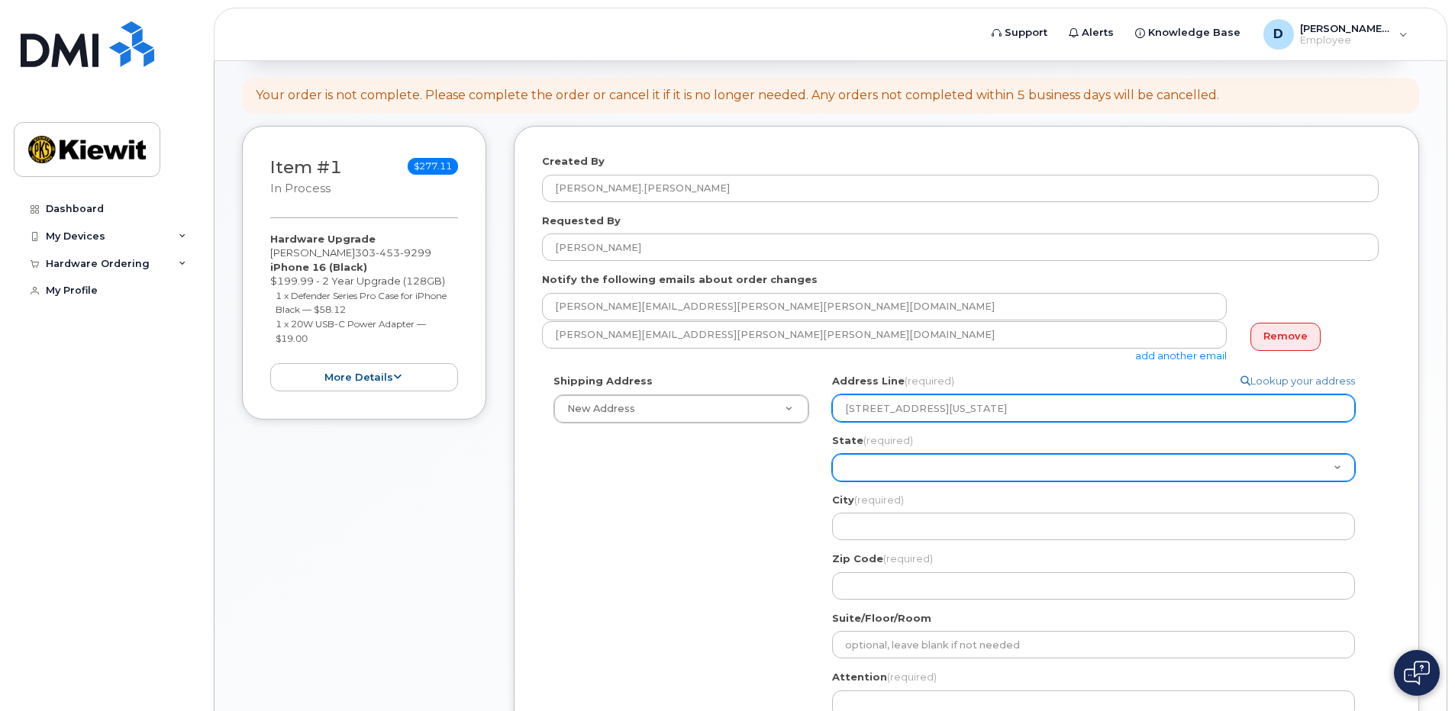
type input "16301 Texas 249 Access road"
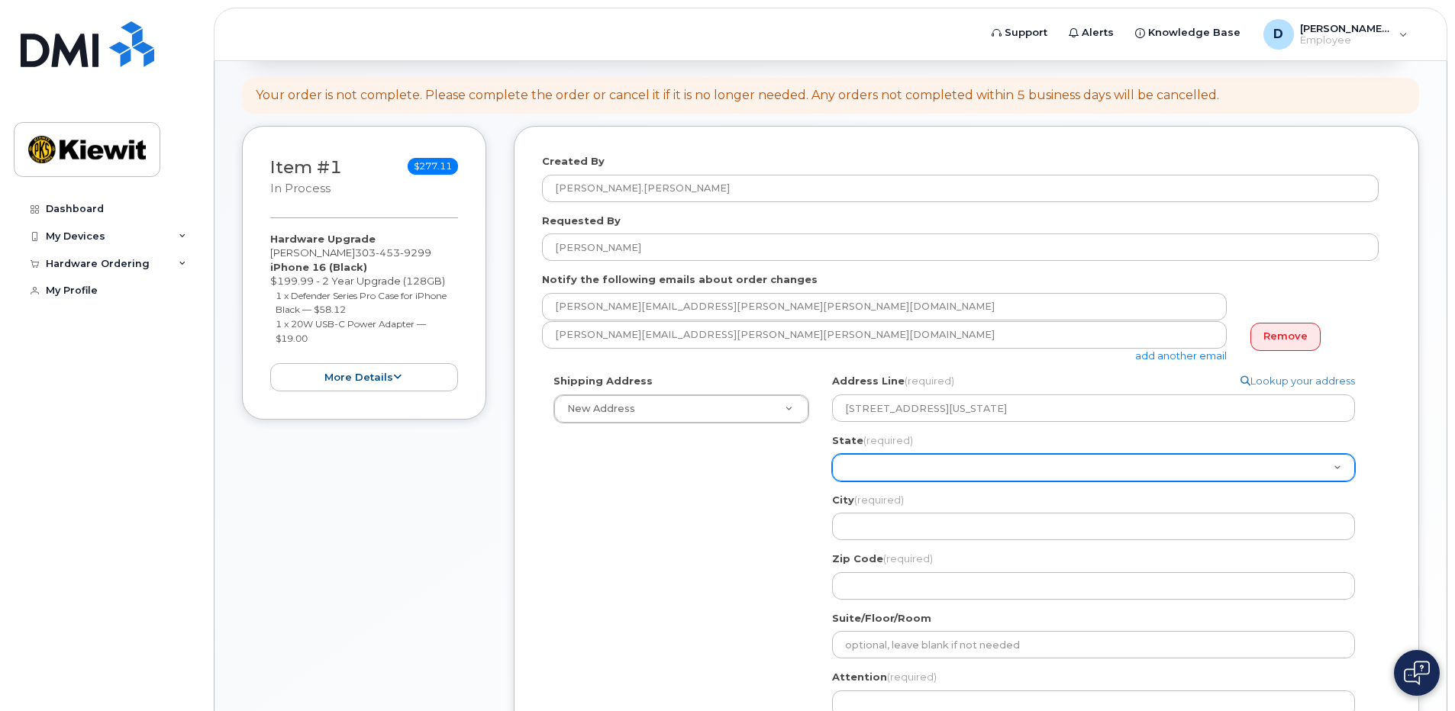
click at [855, 463] on select "Alabama Alaska American Samoa Arizona Arkansas California Colorado Connecticut …" at bounding box center [1093, 467] width 523 height 27
select select "TX"
click at [832, 454] on select "Alabama Alaska American Samoa Arizona Arkansas California Colorado Connecticut …" at bounding box center [1093, 467] width 523 height 27
select select
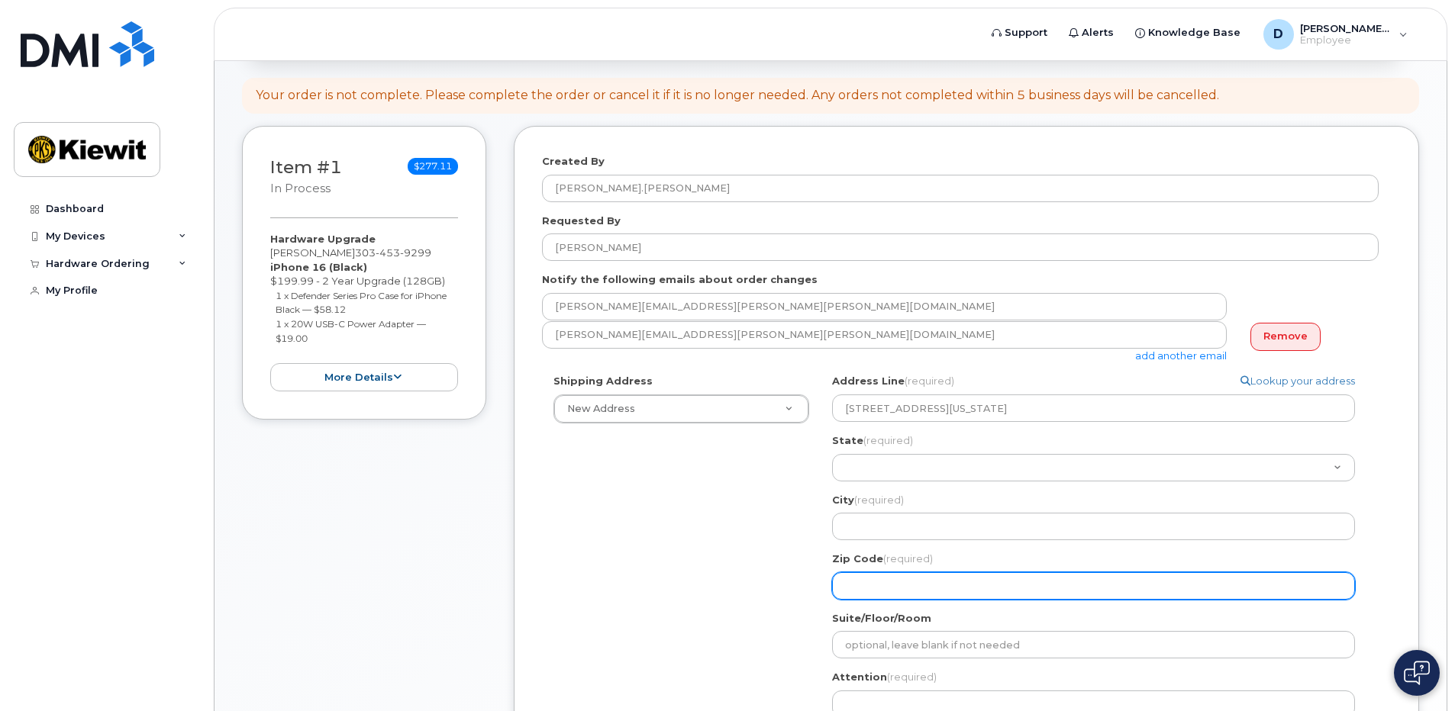
click at [848, 579] on input "Zip Code (required)" at bounding box center [1093, 585] width 523 height 27
type input "77073"
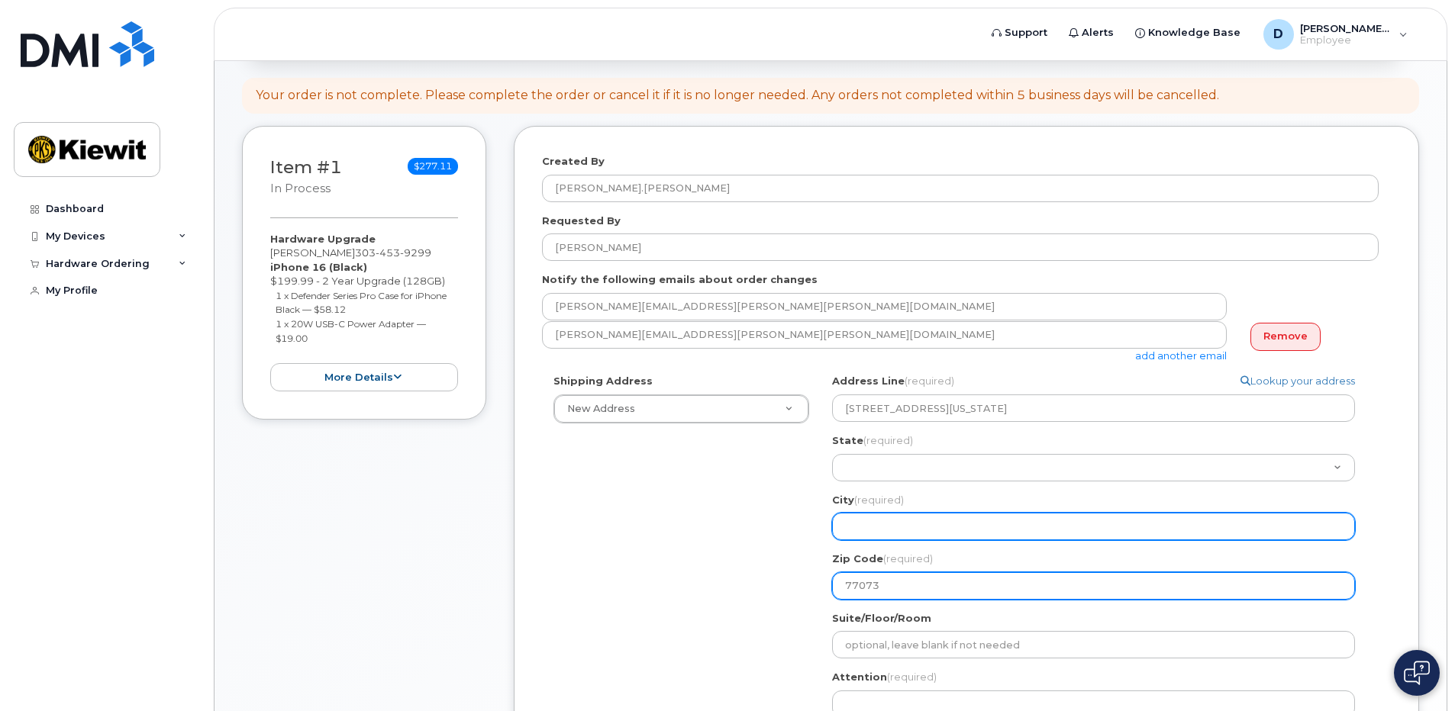
type input "Houston"
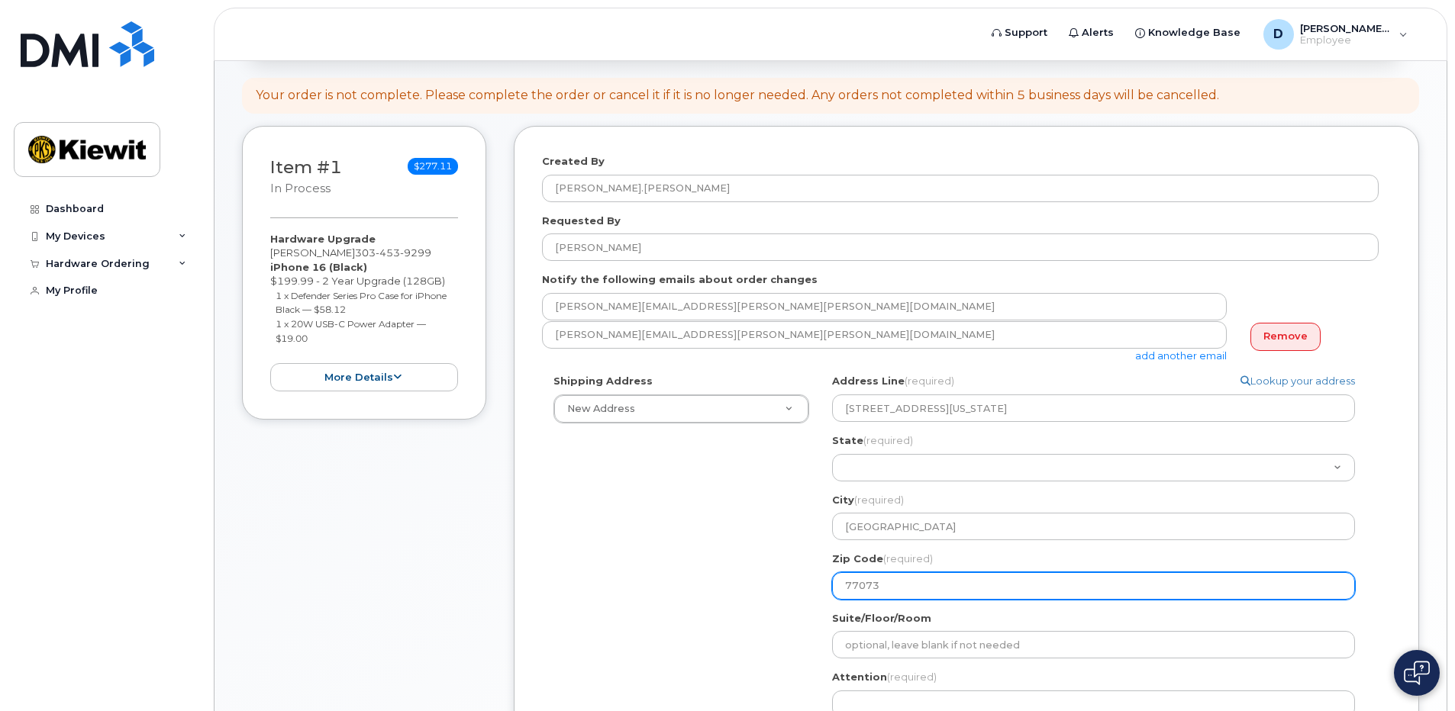
type input "3034539299"
select select
type input "28012"
drag, startPoint x: 878, startPoint y: 587, endPoint x: 844, endPoint y: 587, distance: 33.6
click at [844, 587] on input "28012" at bounding box center [1093, 585] width 523 height 27
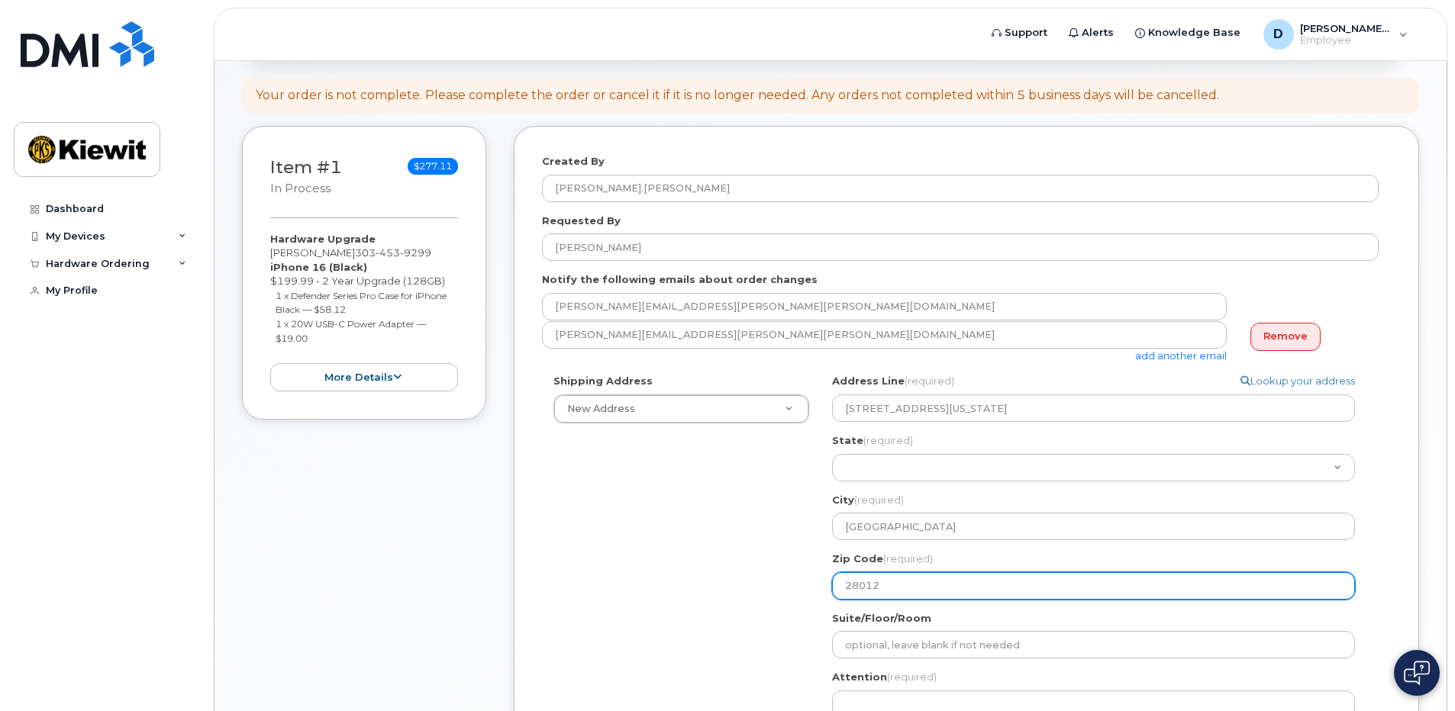
select select
type input "7"
select select
type input "77"
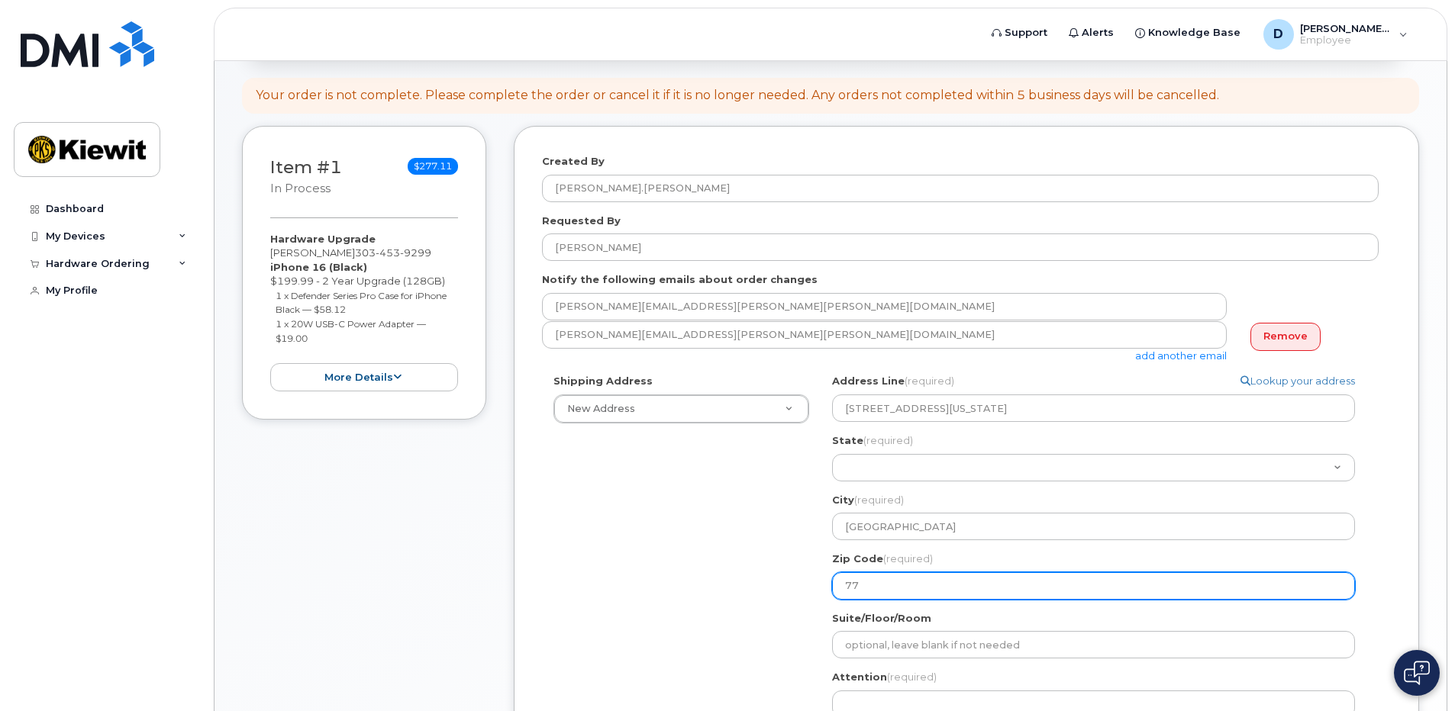
select select
type input "770"
select select
type input "7706"
select select
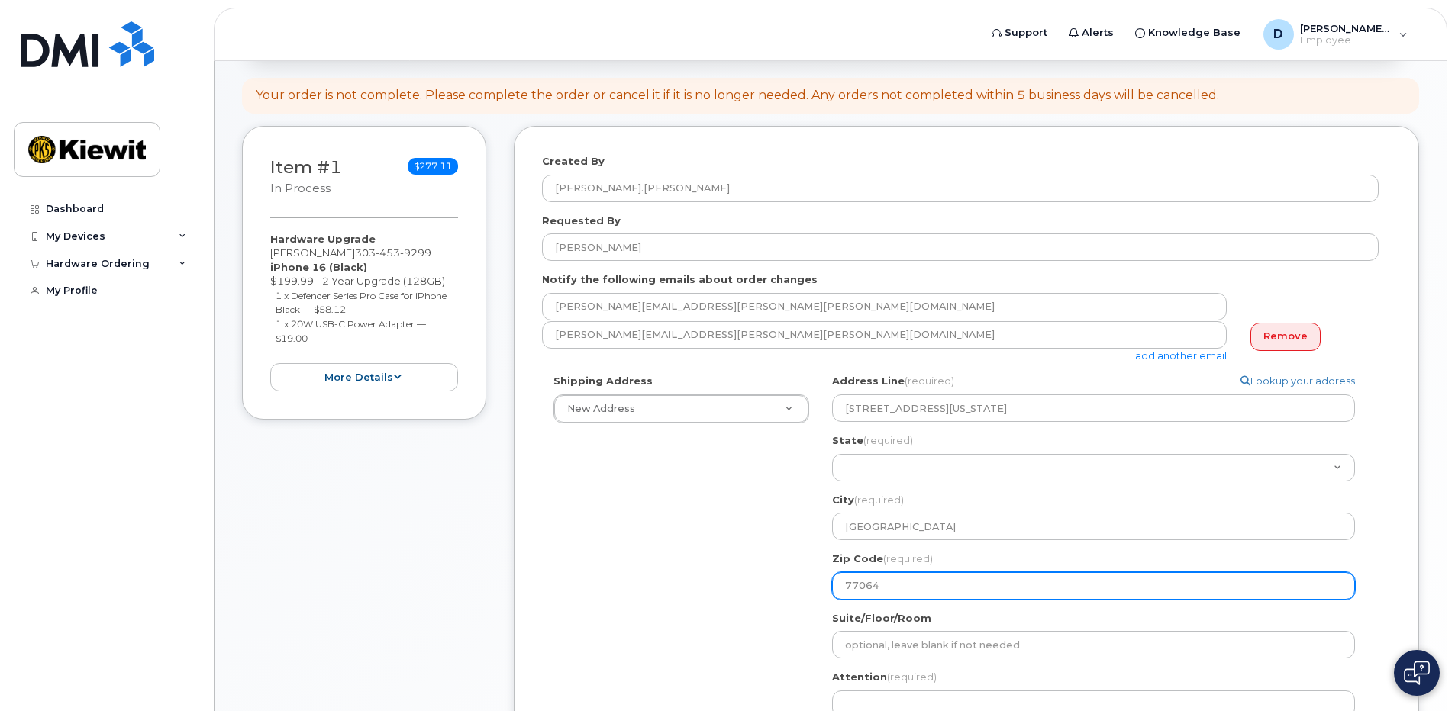
type input "77064"
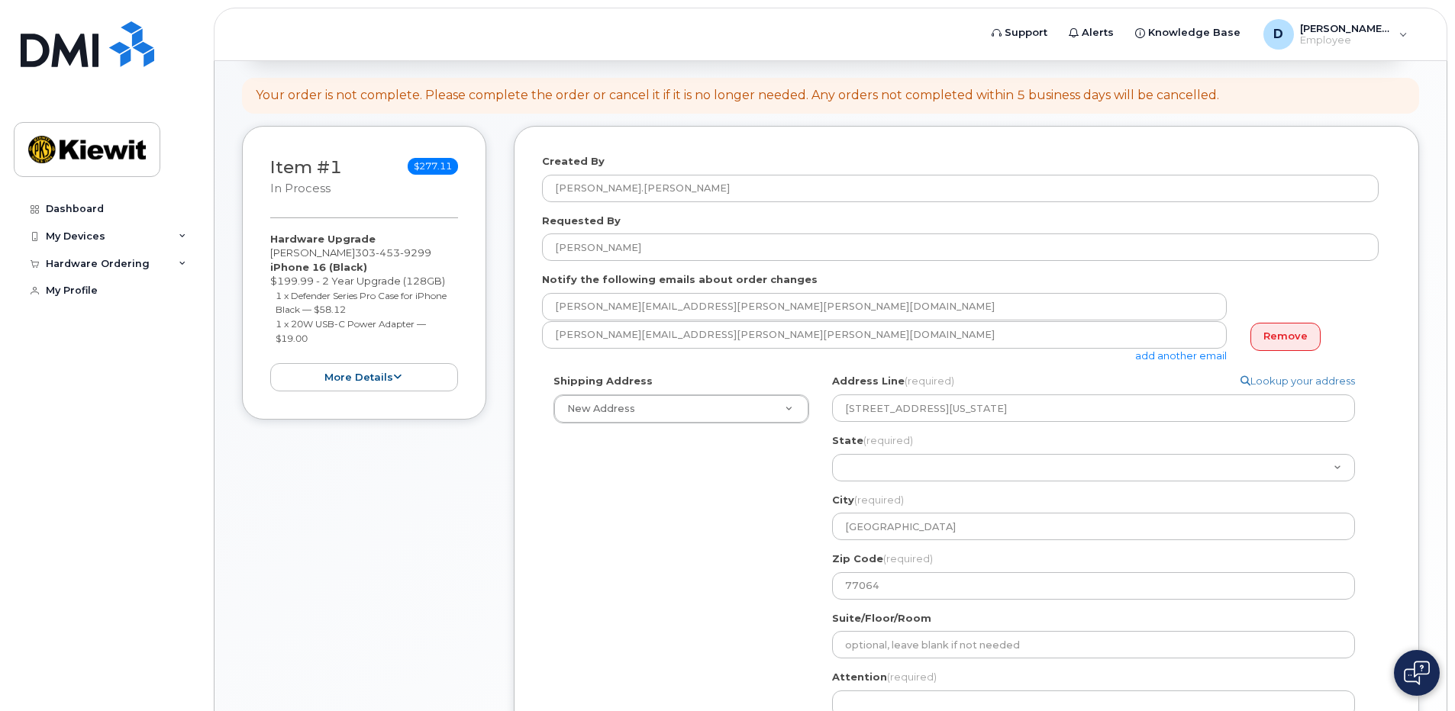
click at [794, 595] on div "Shipping Address New Address New Address TX Houston Search your address... Manu…" at bounding box center [960, 581] width 836 height 414
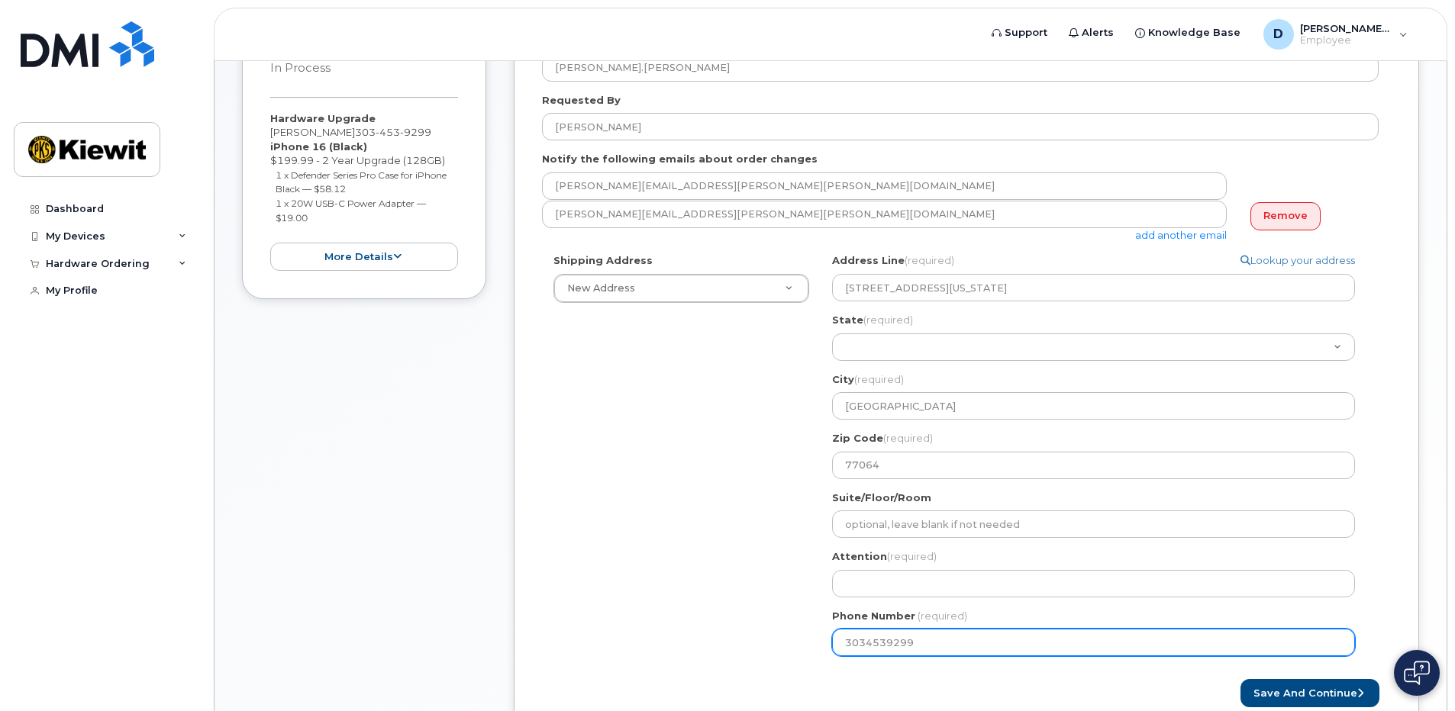
scroll to position [382, 0]
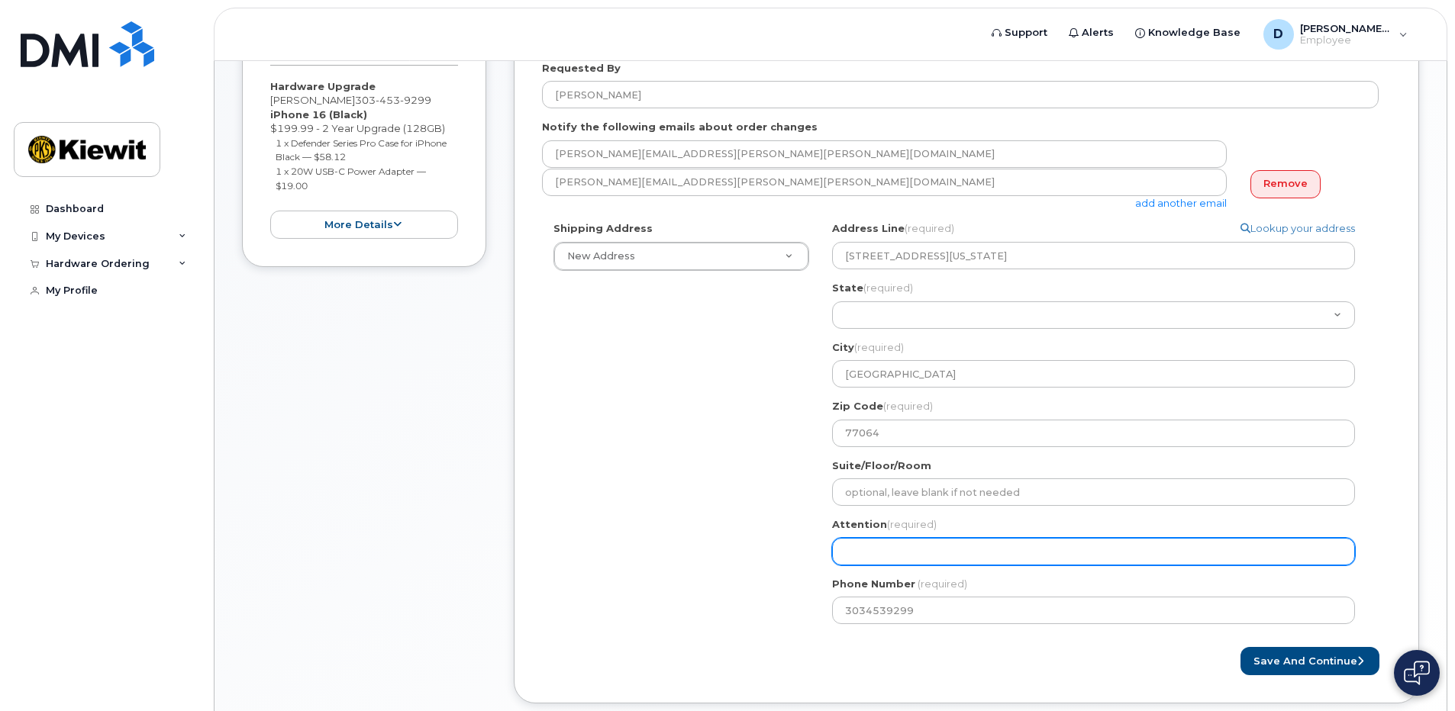
click at [847, 553] on input "Attention (required)" at bounding box center [1093, 551] width 523 height 27
select select
type input "D"
select select
type input "Da"
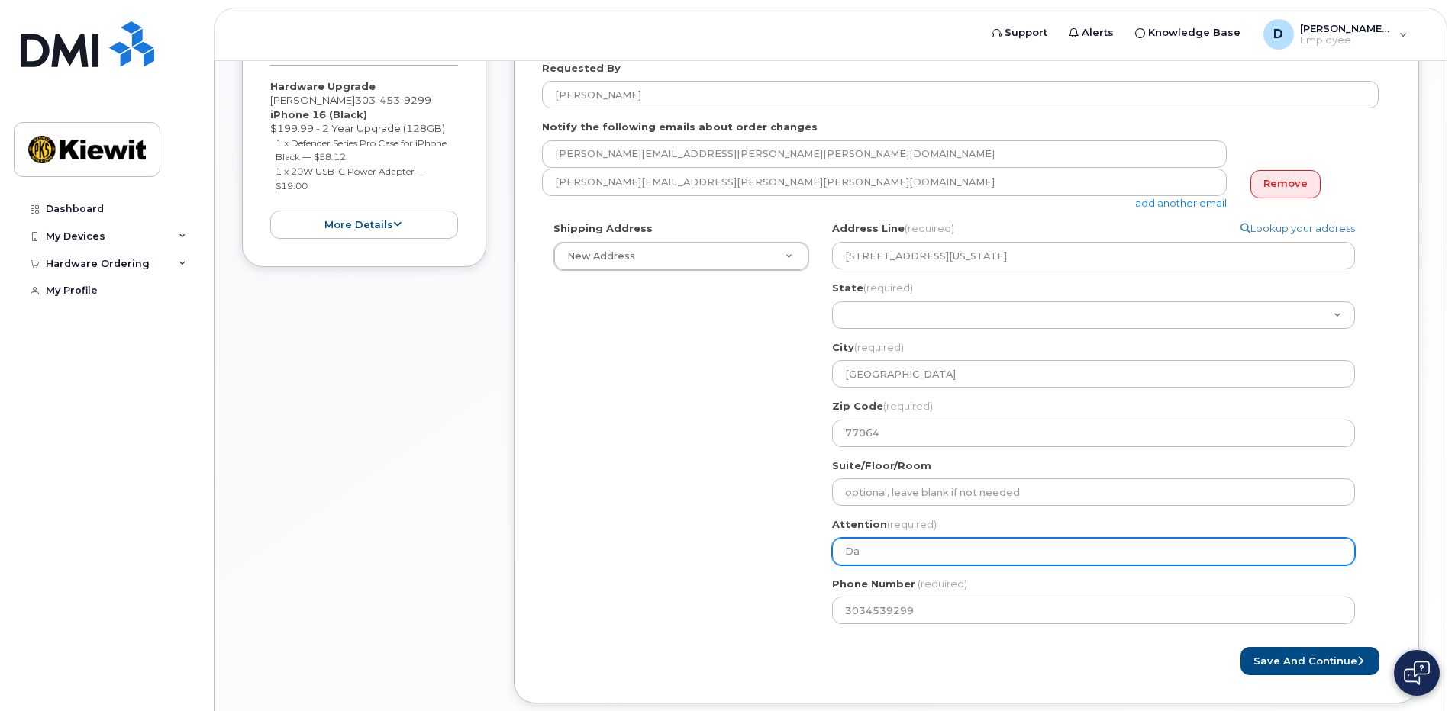
select select
type input "Dav"
select select
type input "Davi"
select select
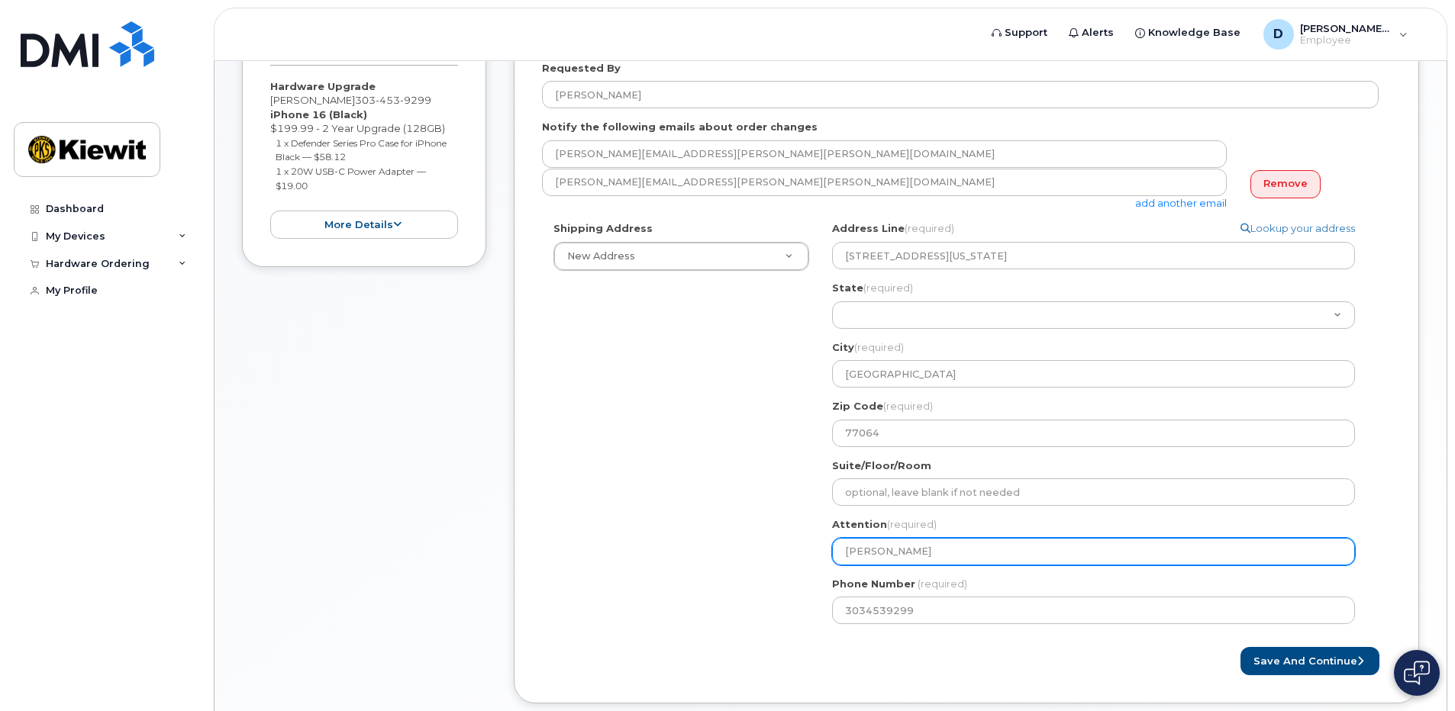
type input "David"
select select
type input "David G"
select select
type input "David Gh"
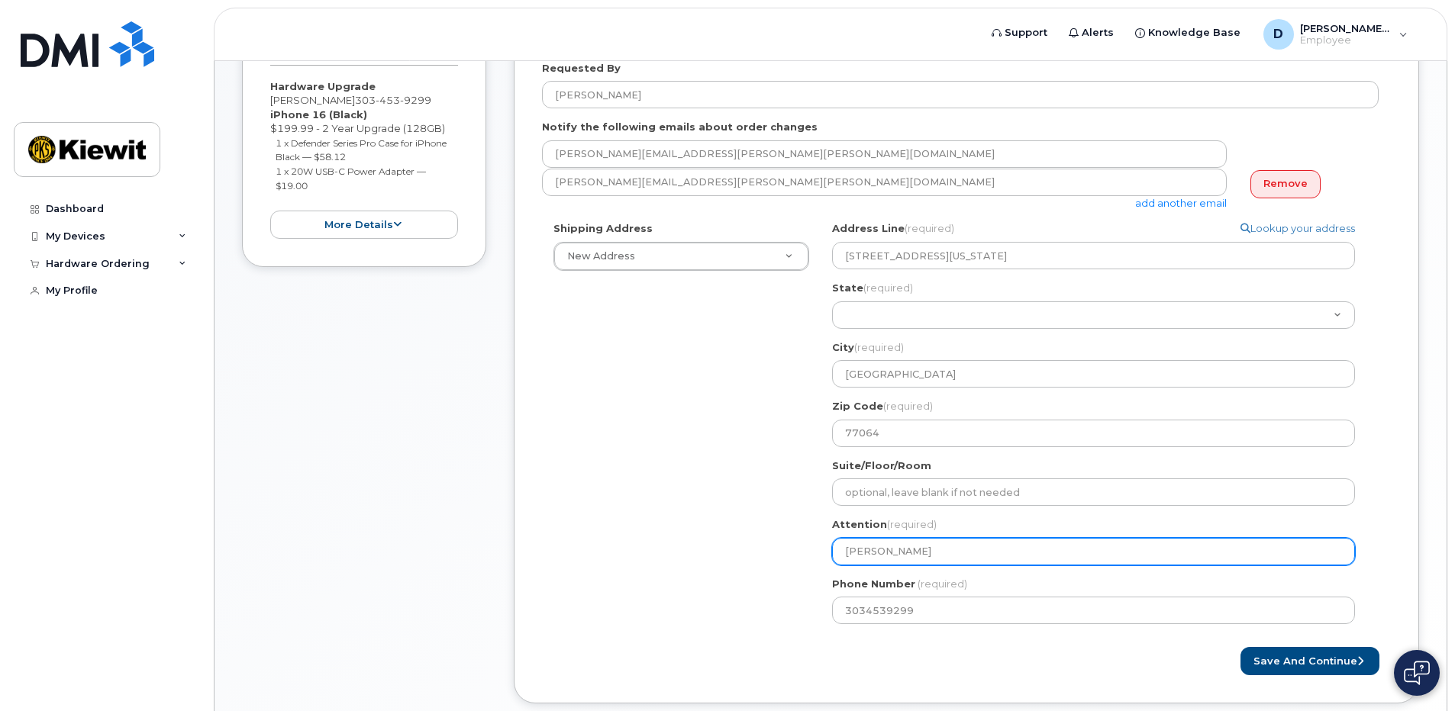
select select
type input "David Gho"
select select
type input "David Ghol"
select select
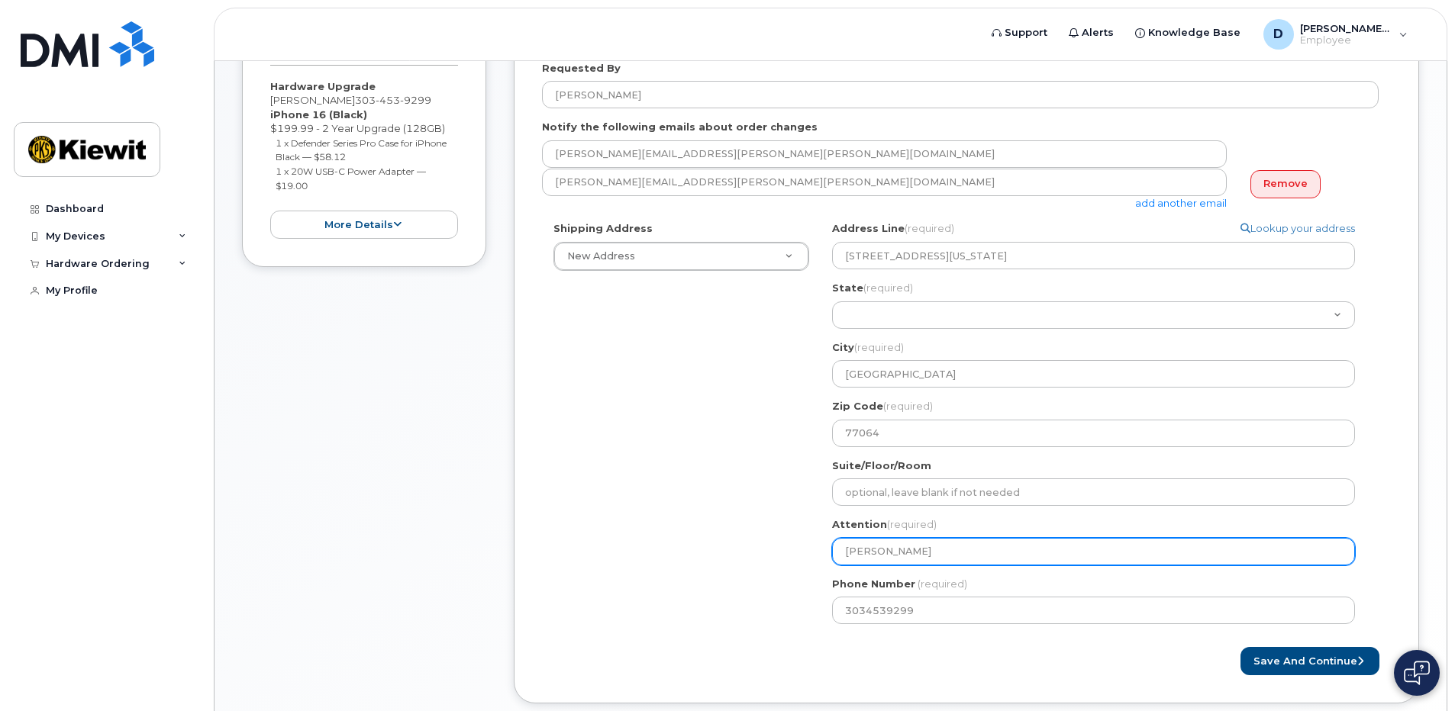
type input "David Ghols"
select select
type input "David Gholso"
select select
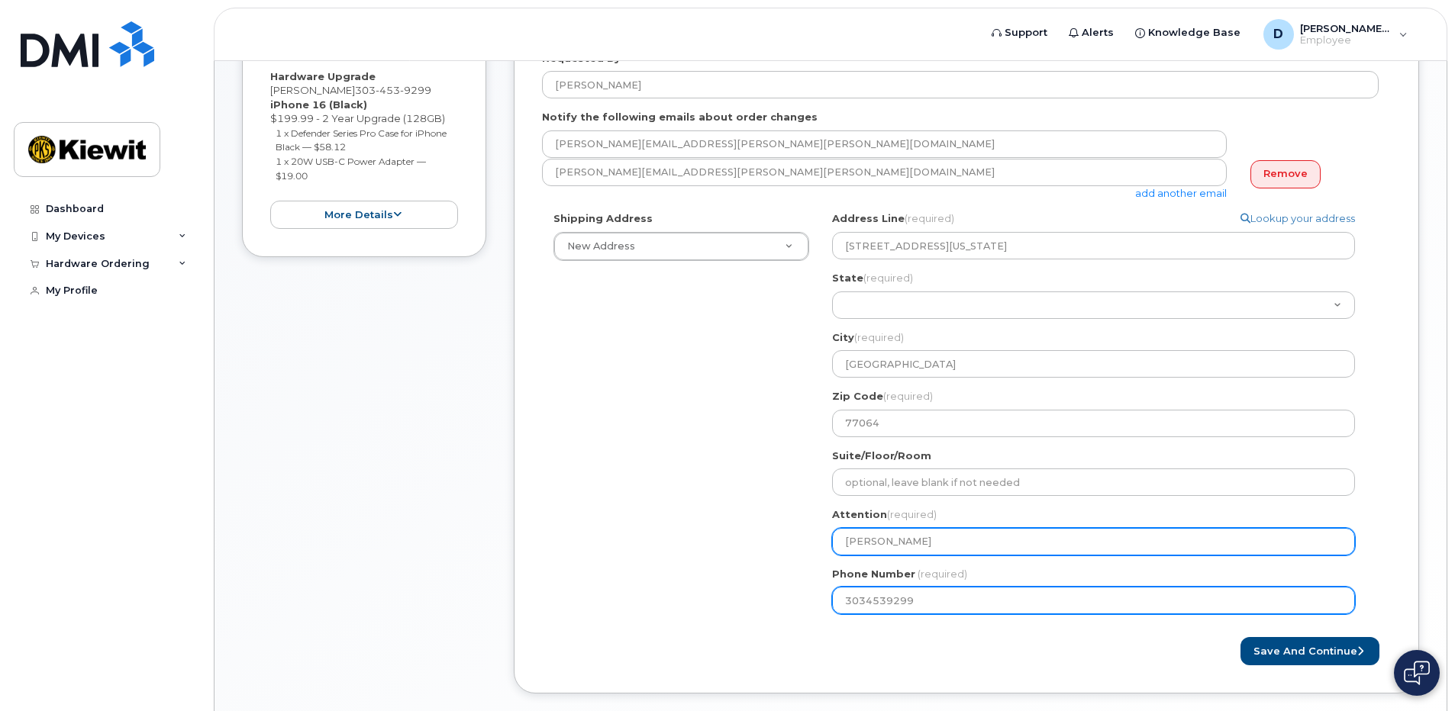
scroll to position [458, 0]
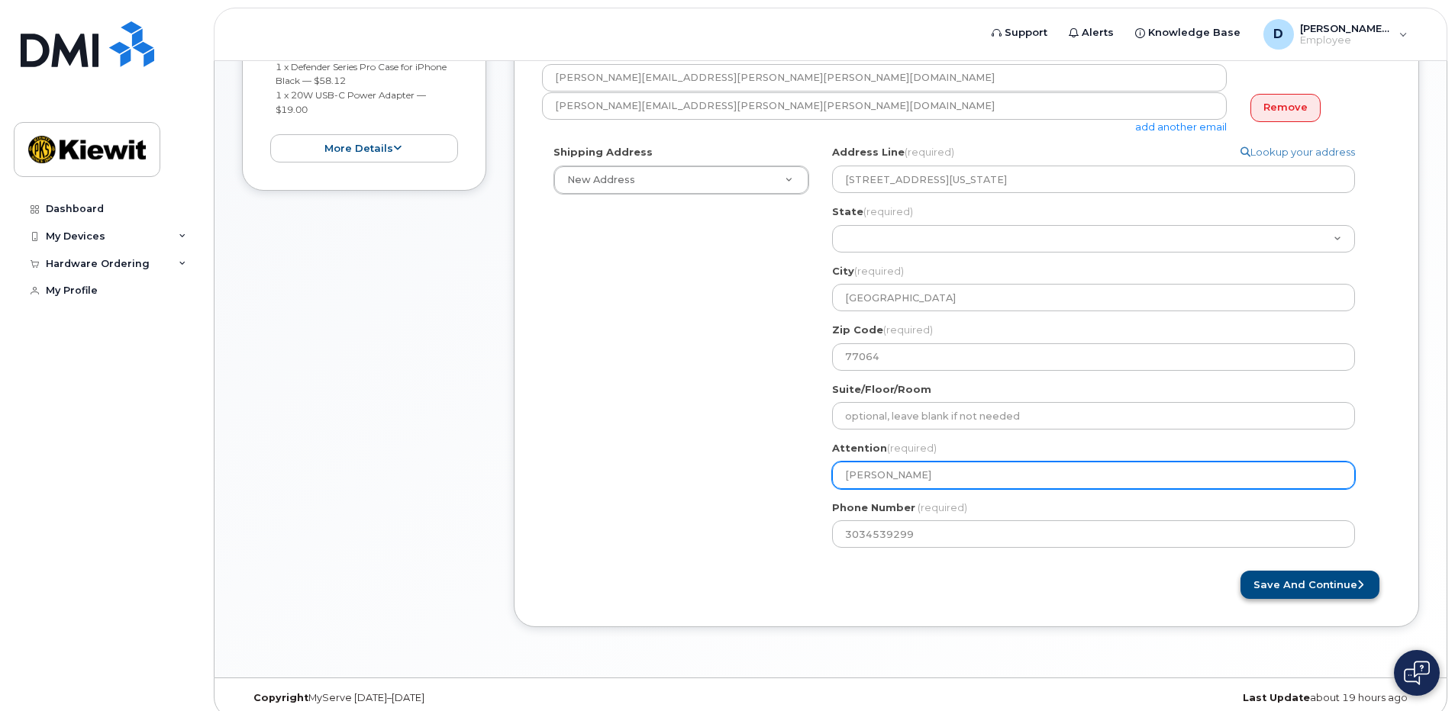
type input "[PERSON_NAME]"
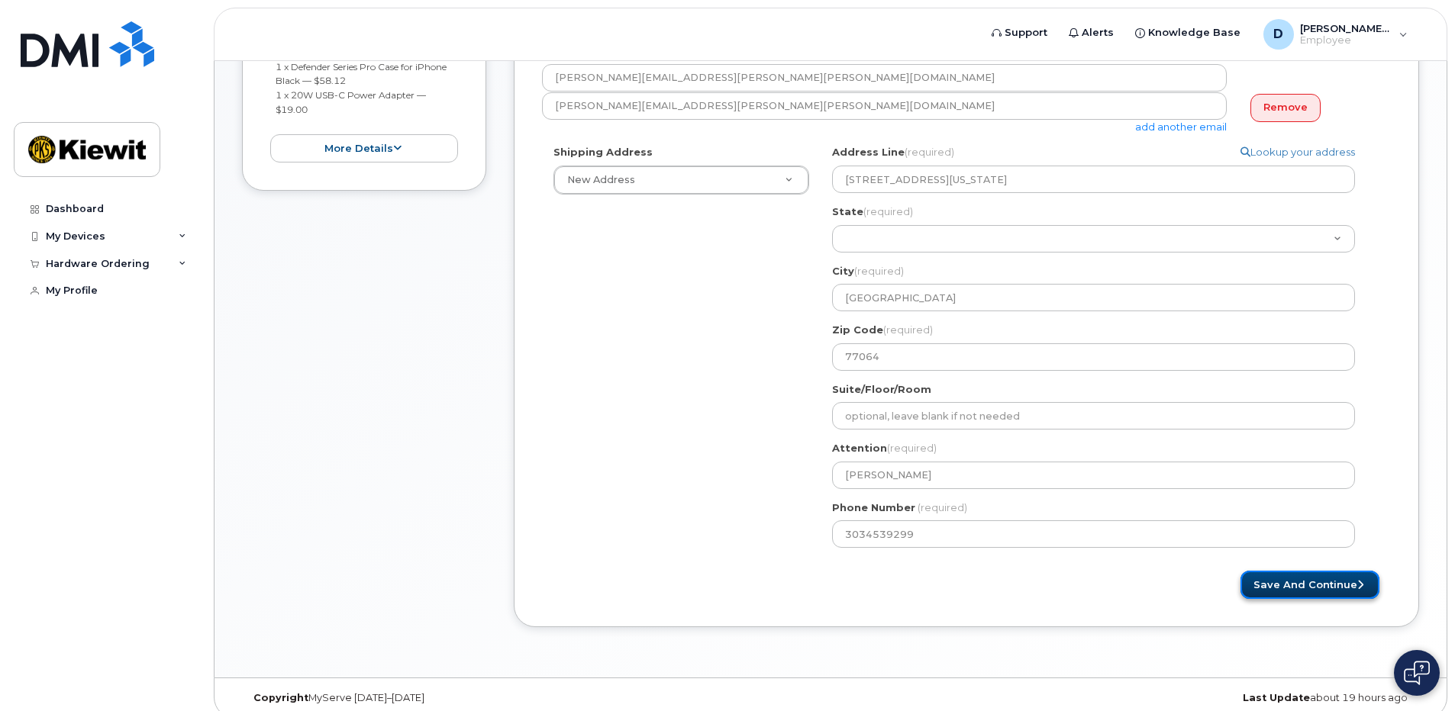
click at [1300, 582] on button "Save and Continue" at bounding box center [1309, 585] width 139 height 28
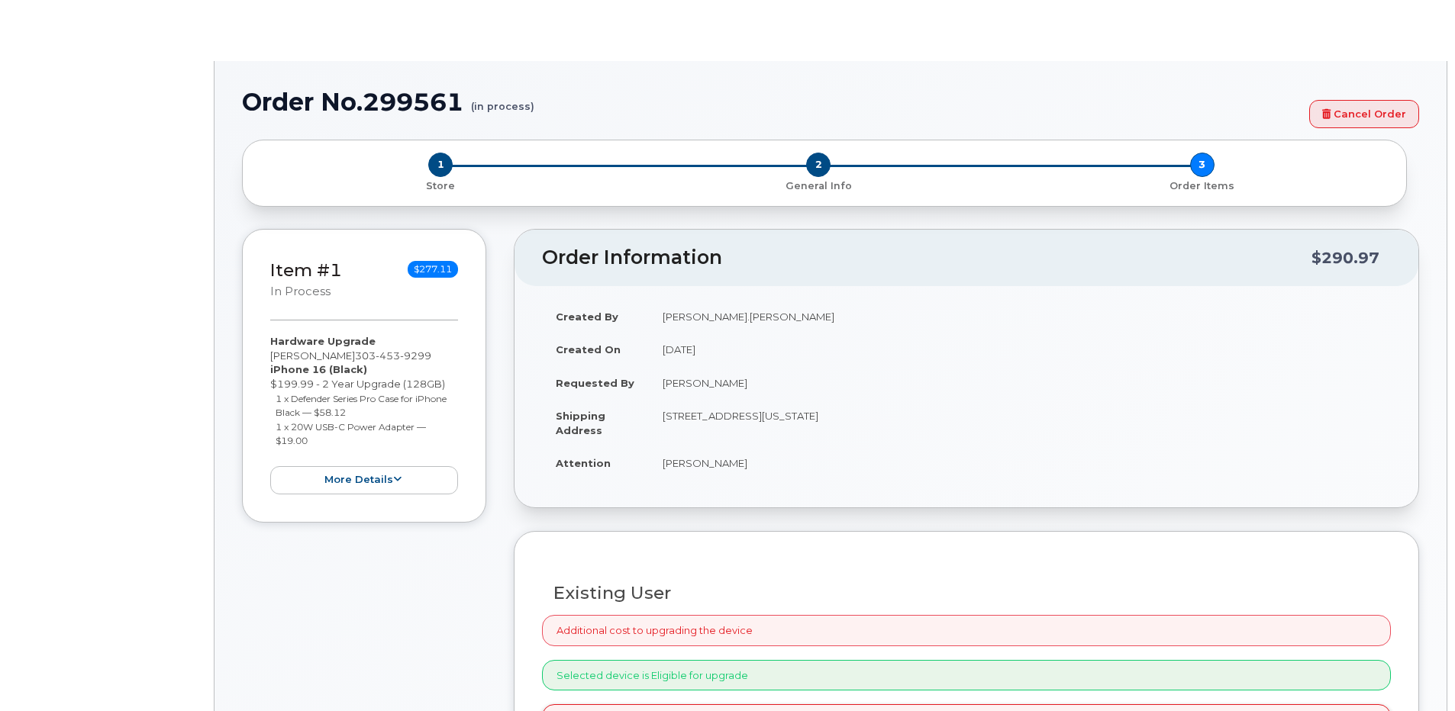
radio input "true"
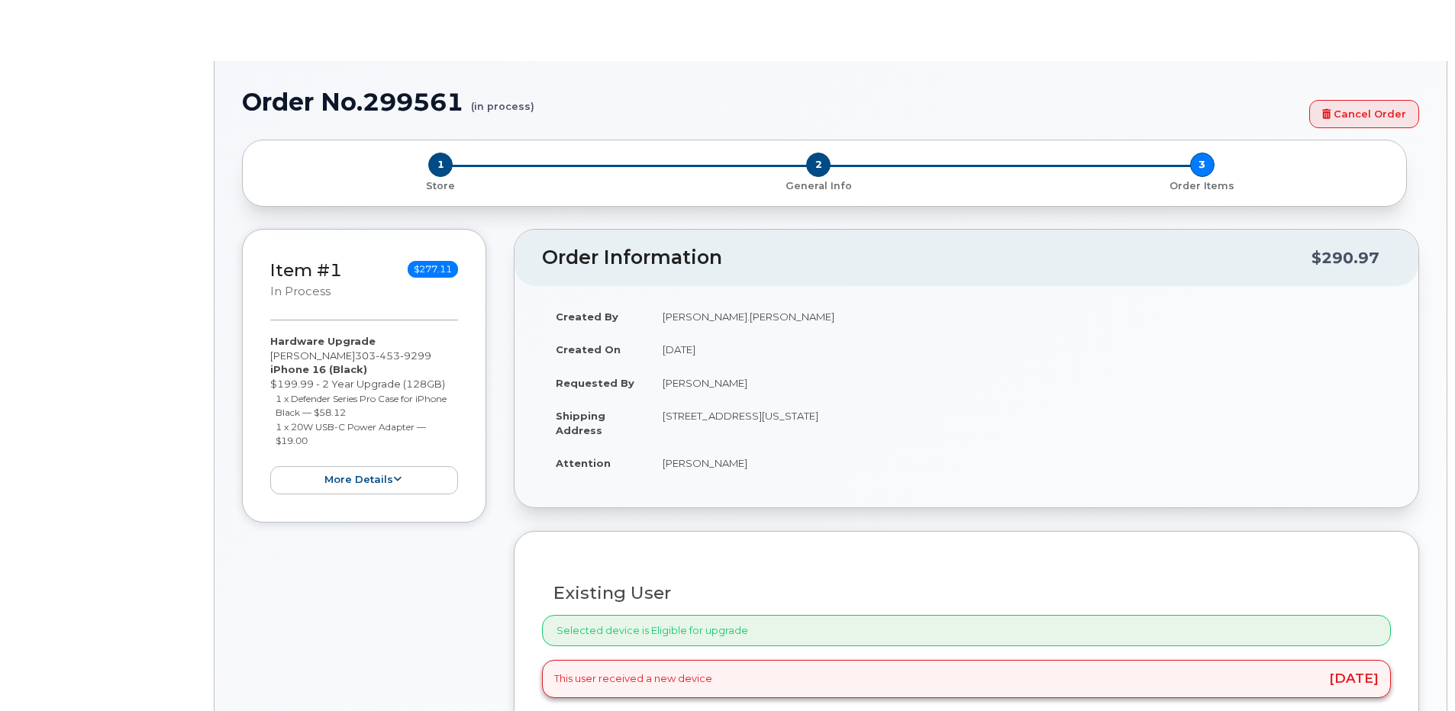
type input "2157382"
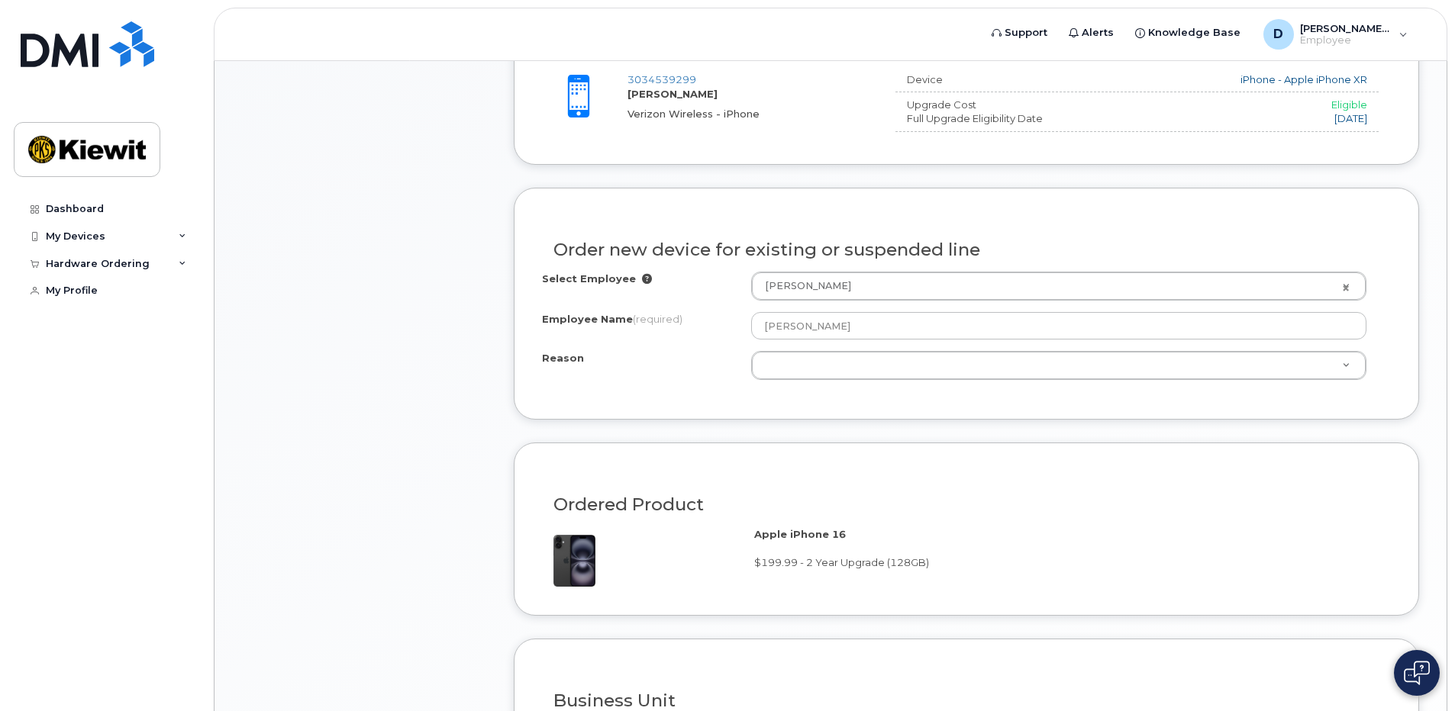
scroll to position [687, 0]
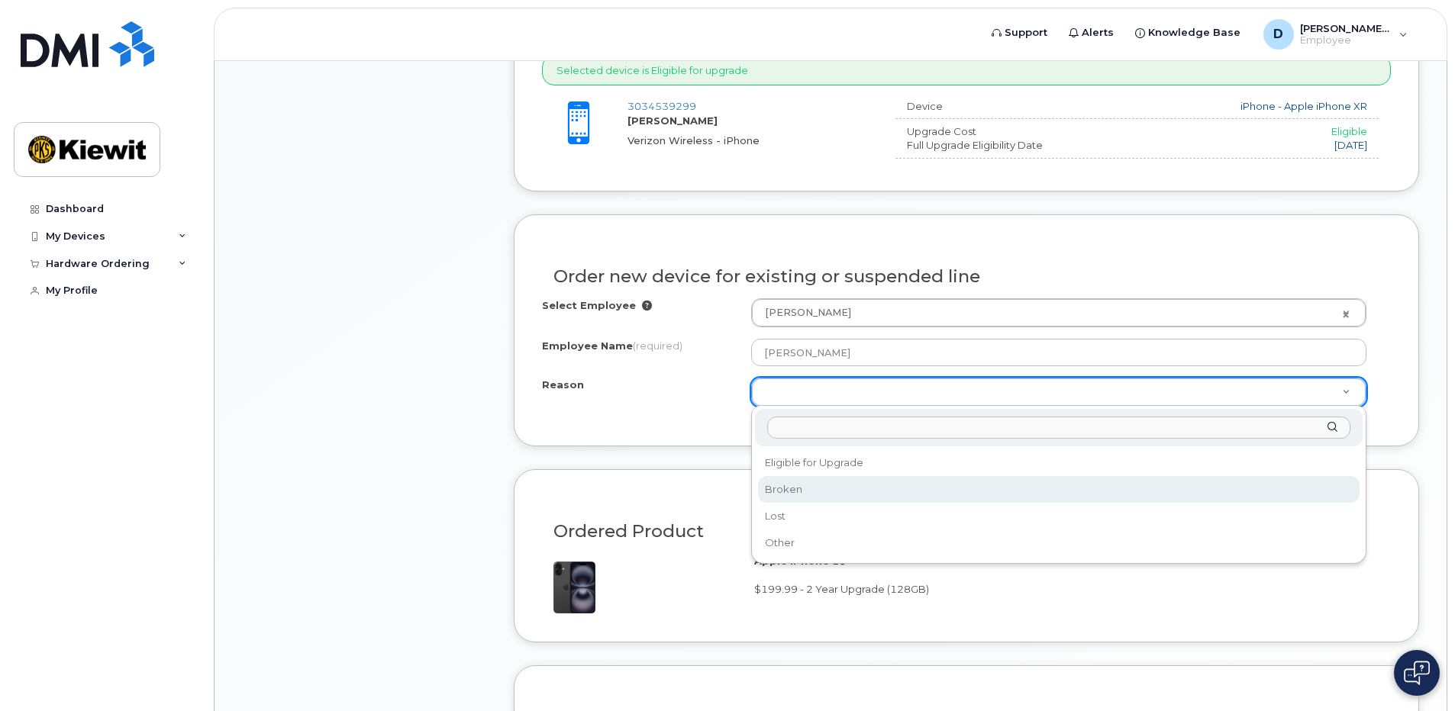
select select "broken"
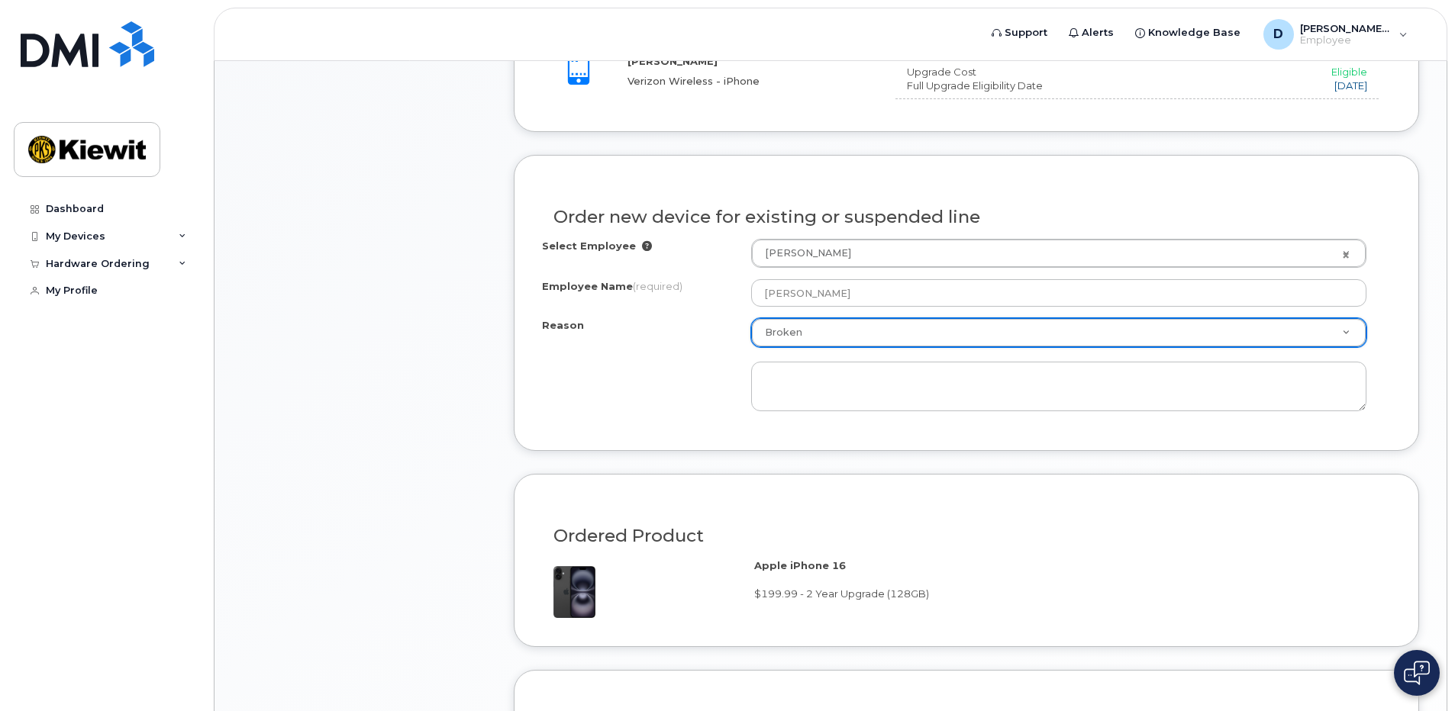
scroll to position [839, 0]
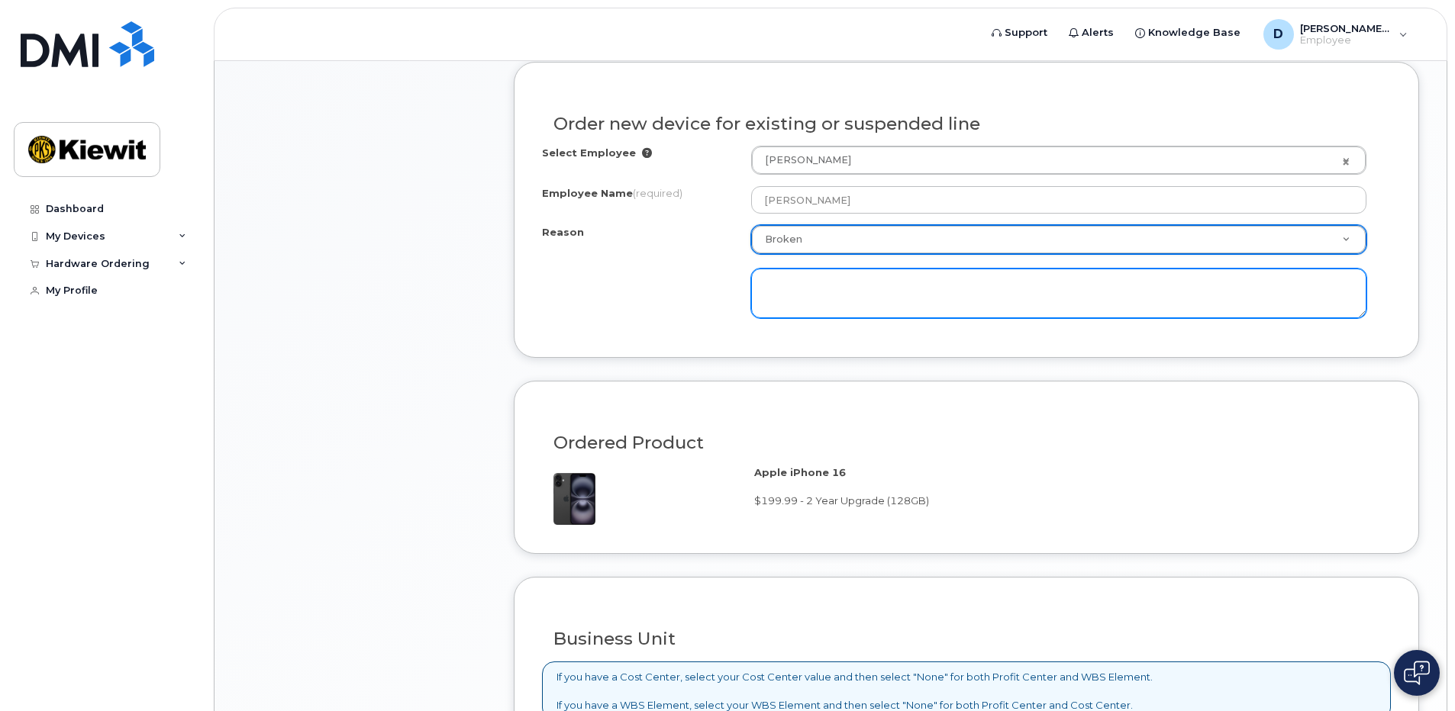
click at [765, 285] on textarea at bounding box center [1058, 294] width 615 height 50
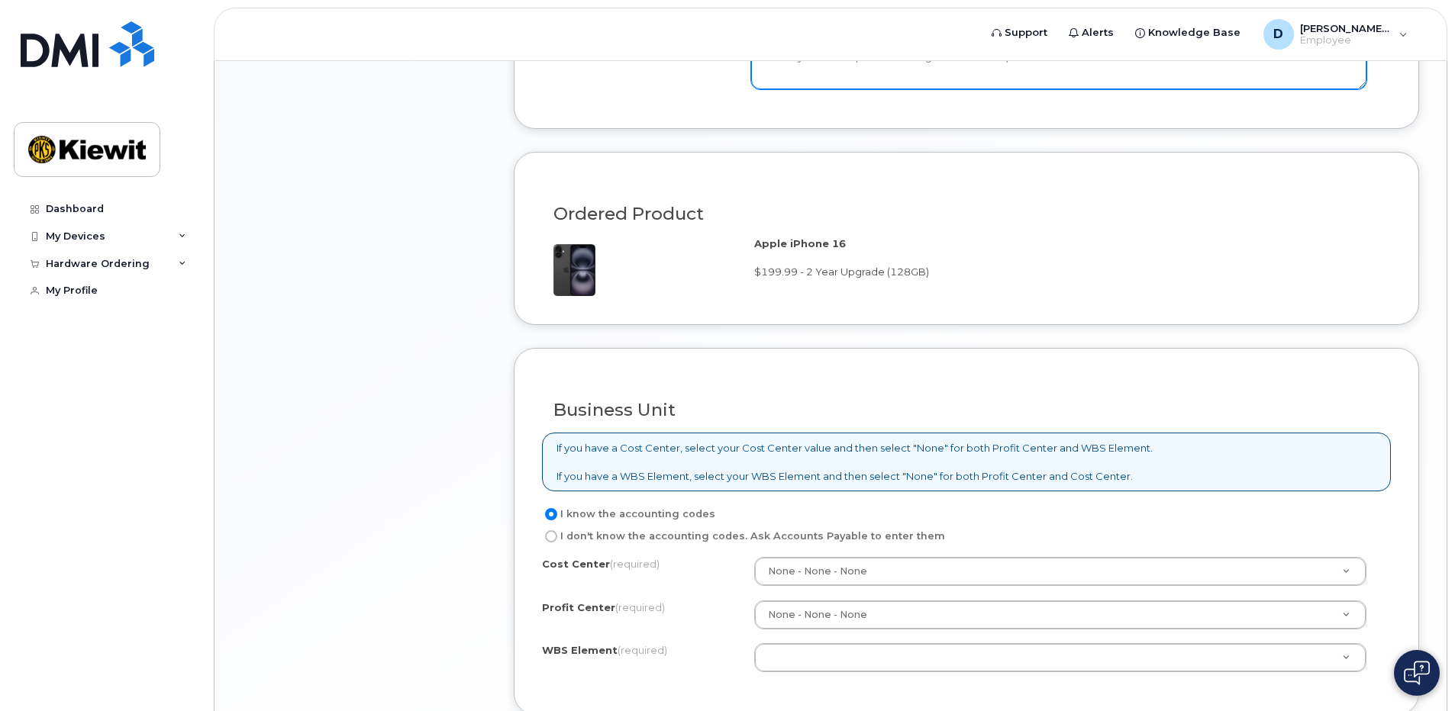
scroll to position [1145, 0]
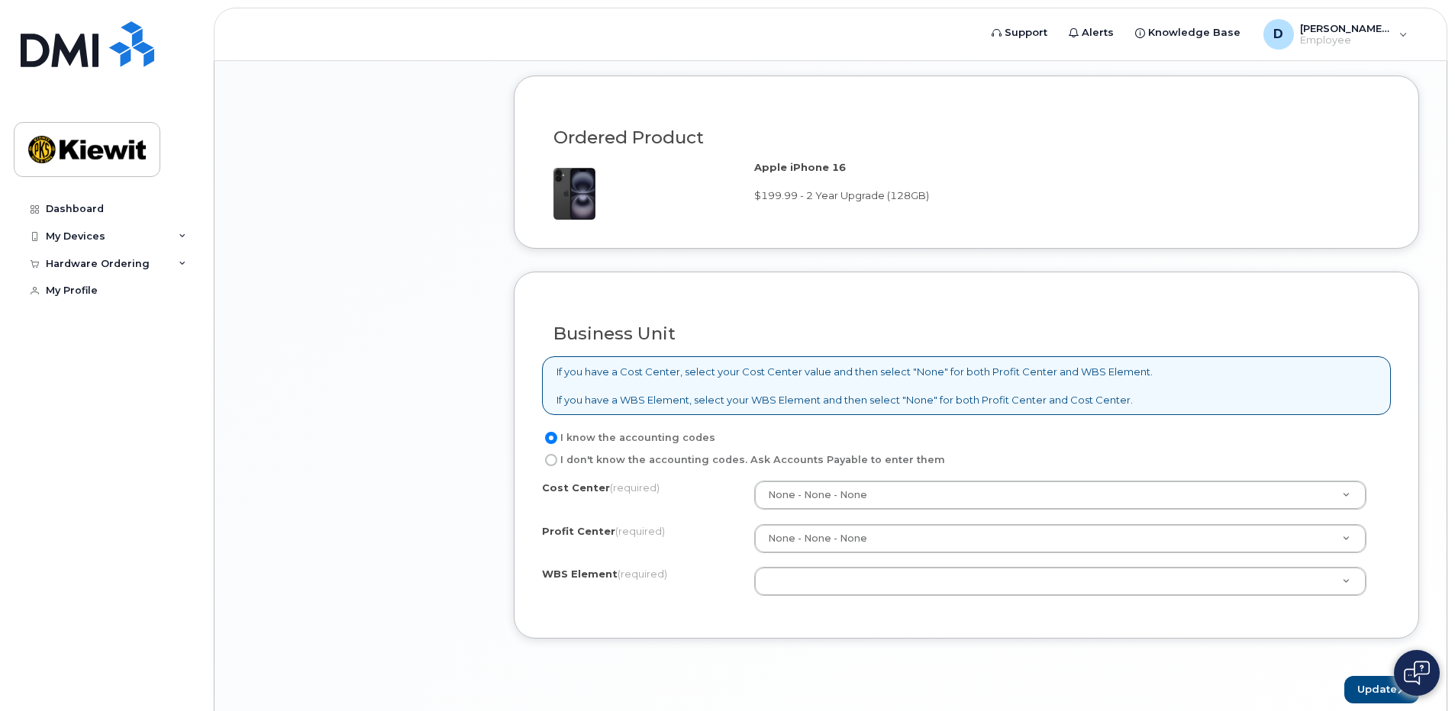
type textarea "Battery dies and speaker no longer works in earpiece"
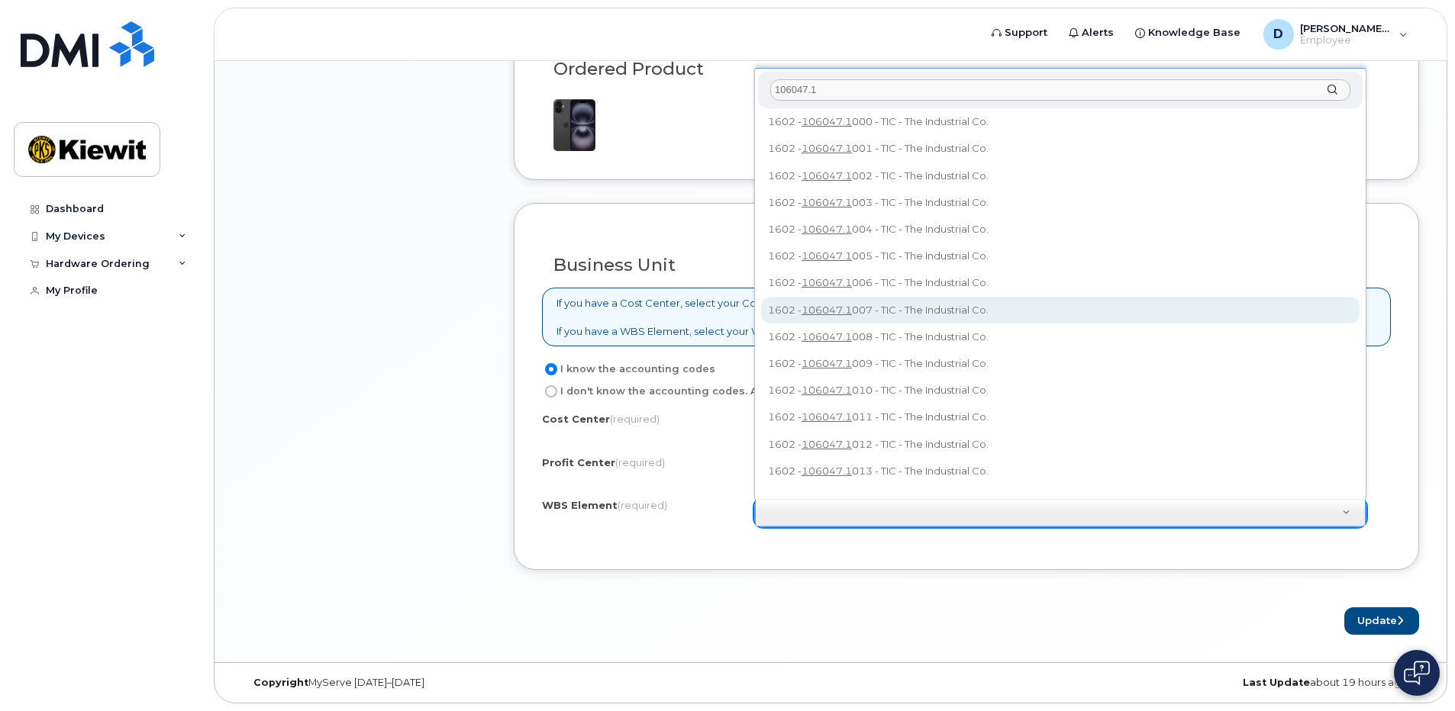
scroll to position [0, 0]
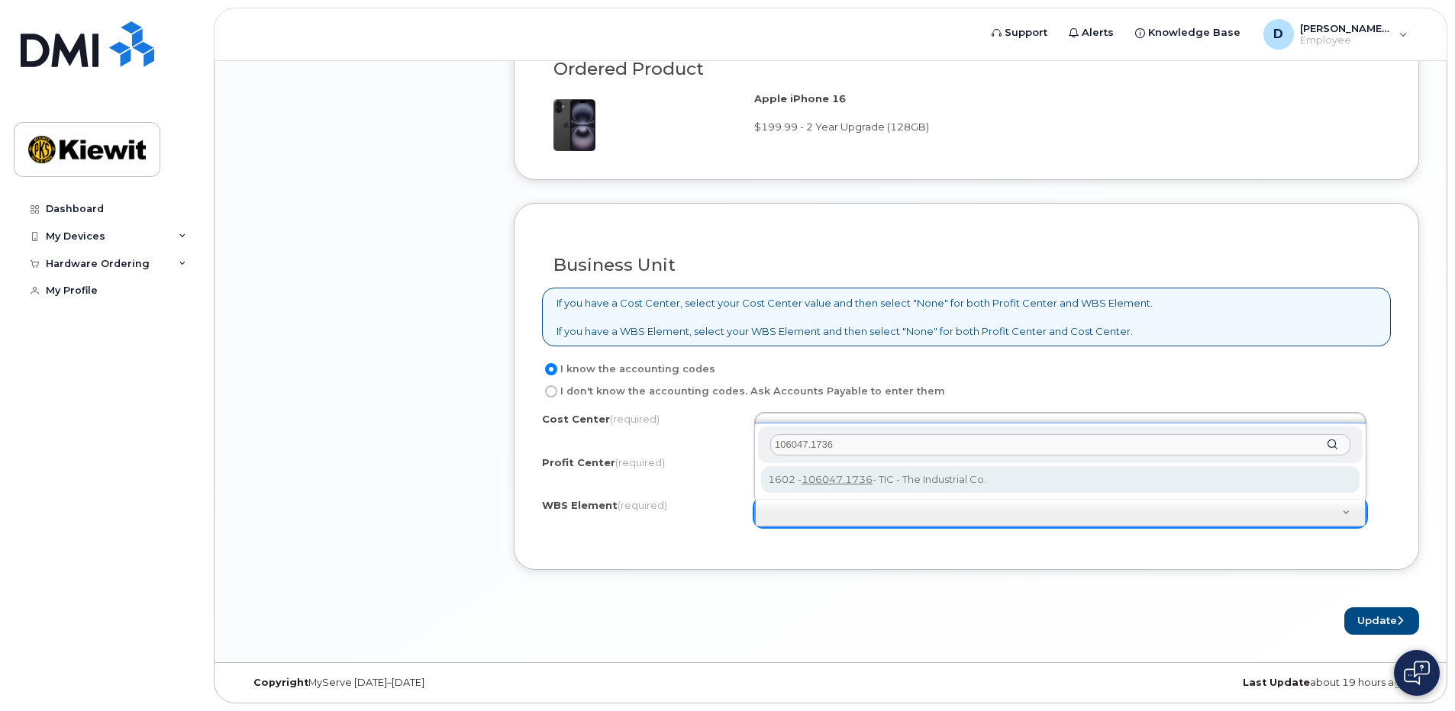
type input "106047.1736"
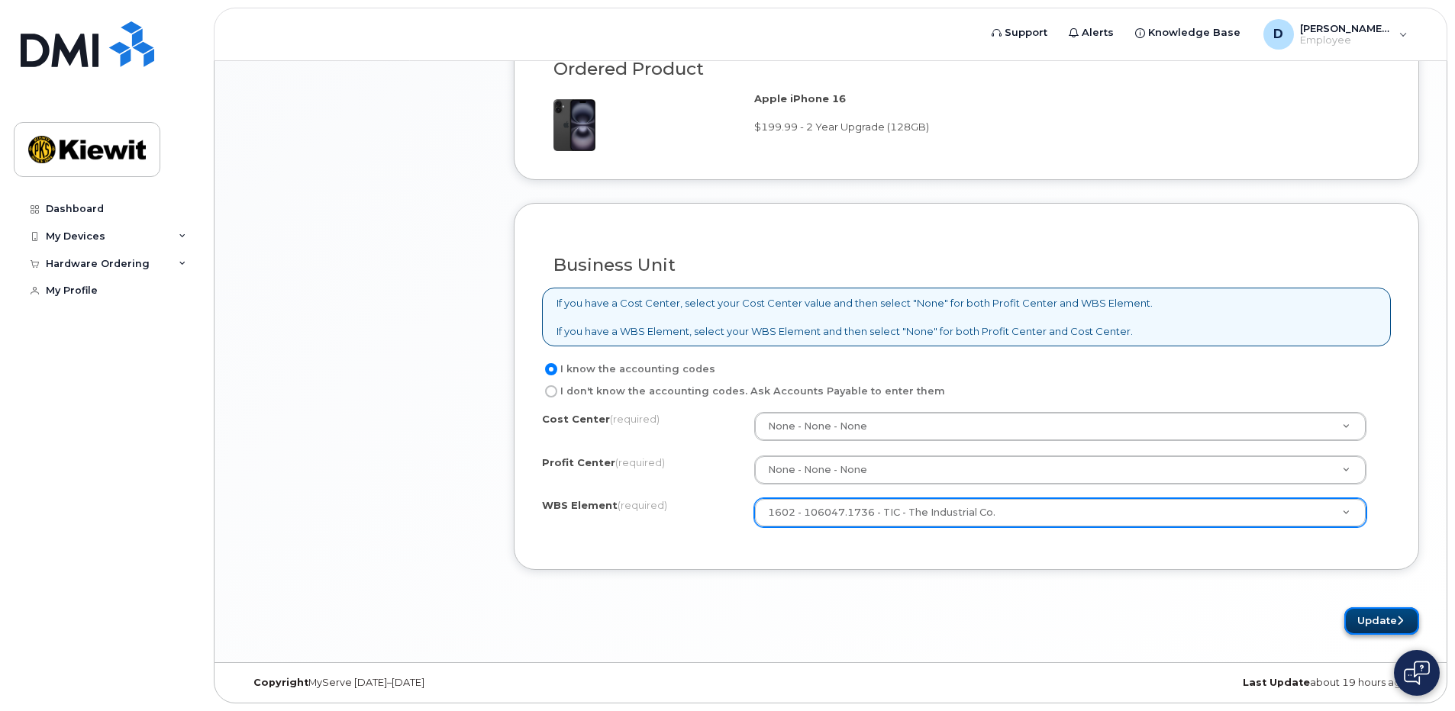
click at [1372, 615] on button "Update" at bounding box center [1381, 621] width 75 height 28
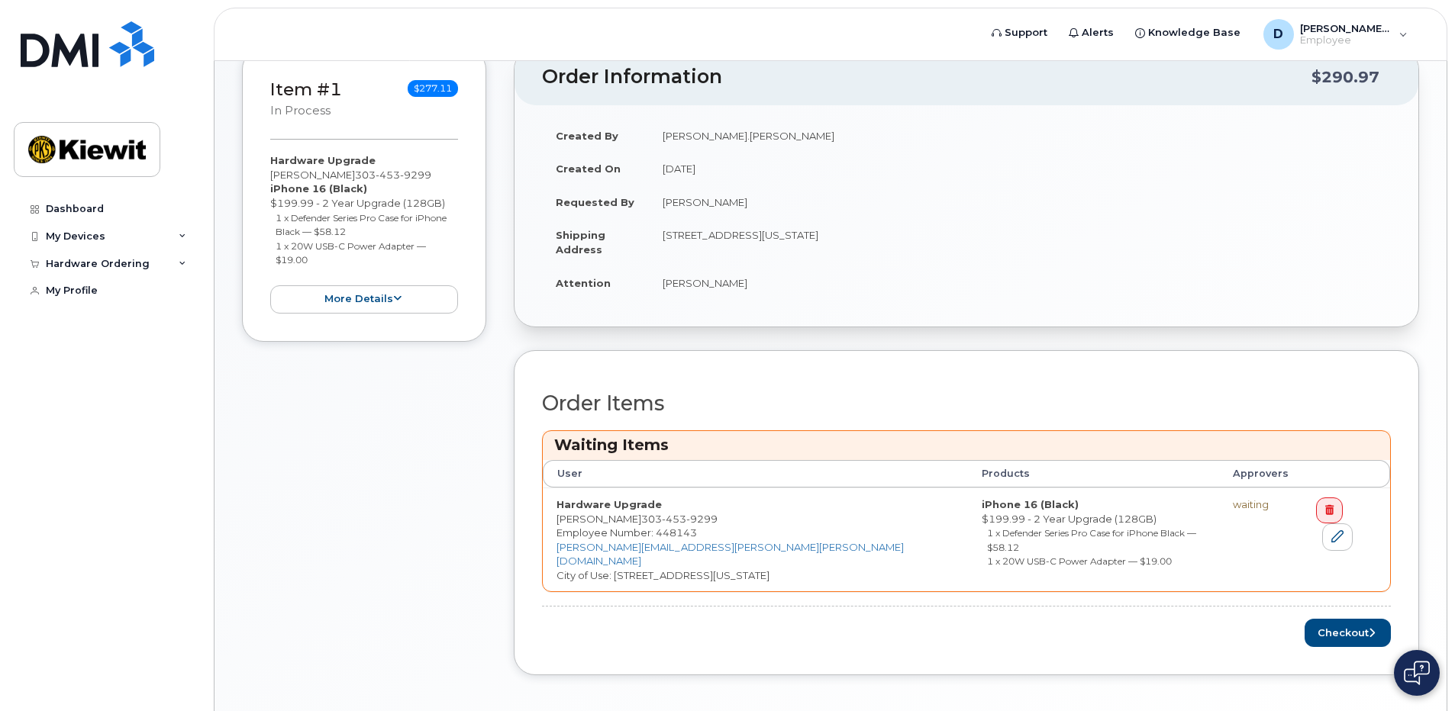
scroll to position [421, 0]
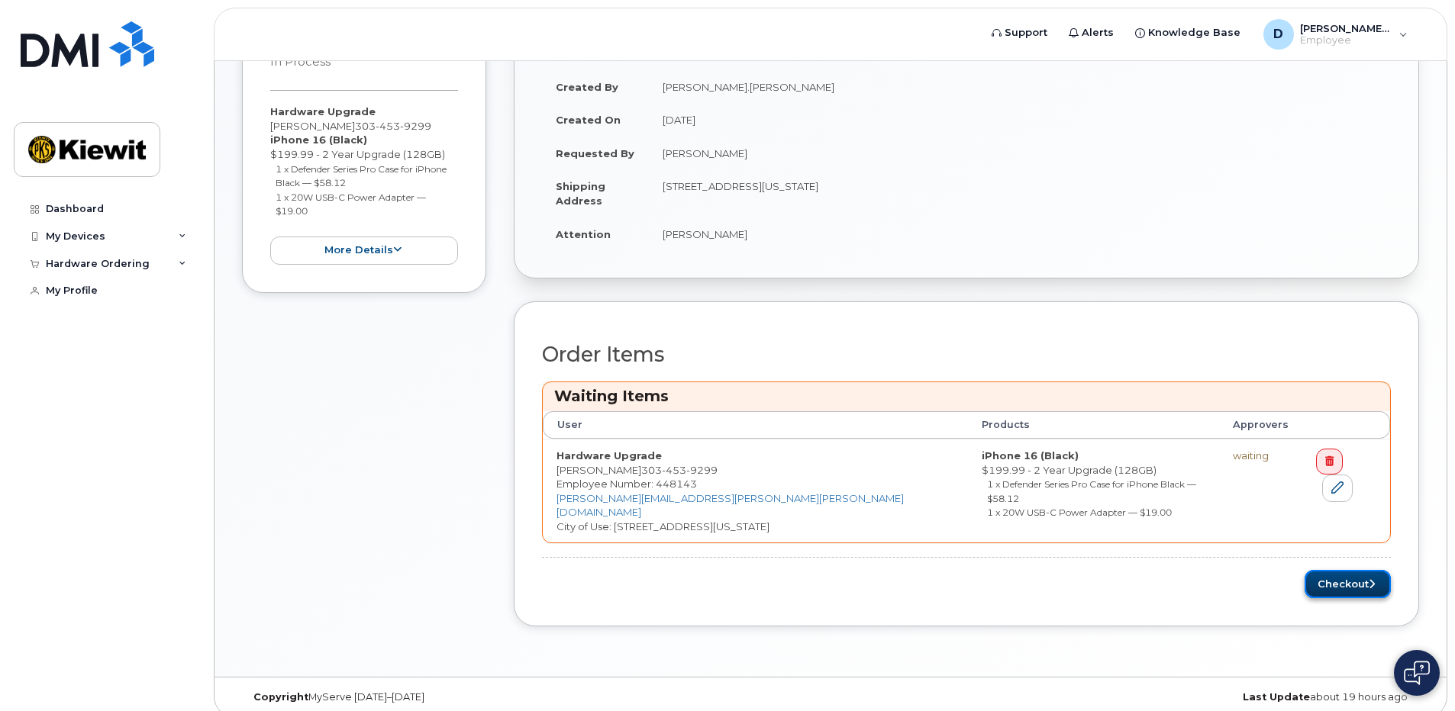
click at [1356, 570] on button "Checkout" at bounding box center [1347, 584] width 86 height 28
